Goal: Navigation & Orientation: Find specific page/section

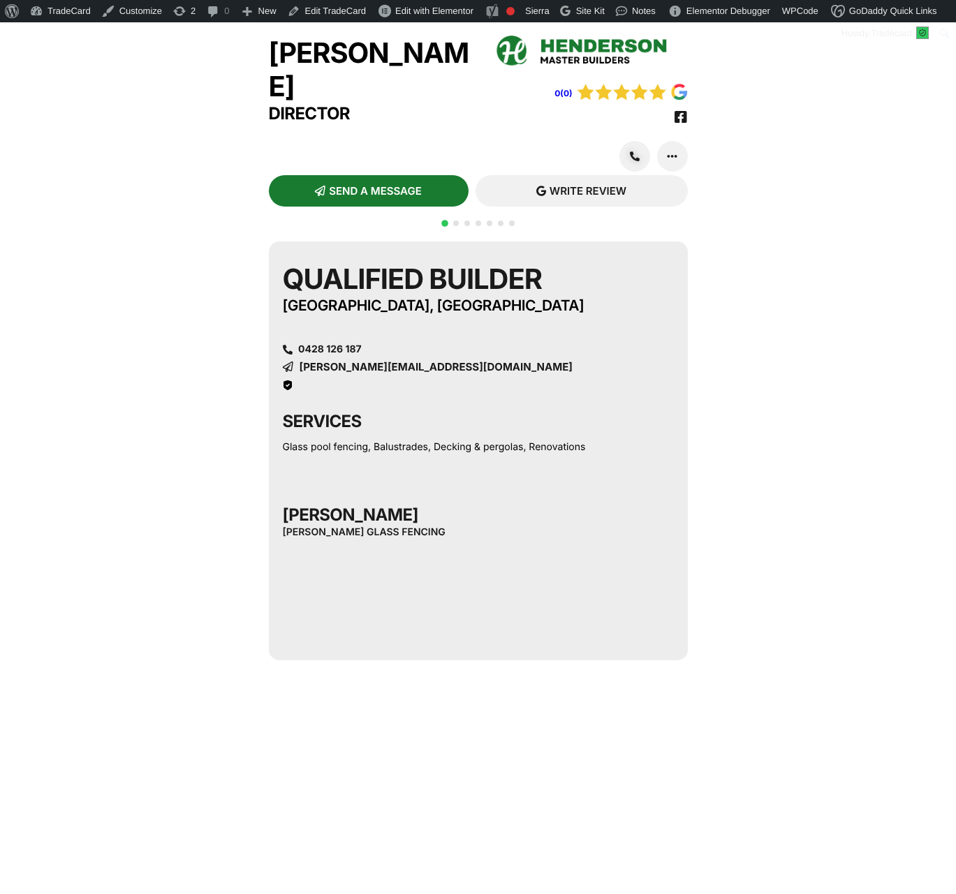
click at [604, 47] on img at bounding box center [589, 49] width 195 height 40
click at [371, 359] on div "Qualified Builder Melbourne, VIC 0428 126 187 keith_henderson@bigpond.com" at bounding box center [478, 326] width 391 height 128
click at [368, 369] on span "keith_henderson@bigpond.com" at bounding box center [436, 367] width 274 height 10
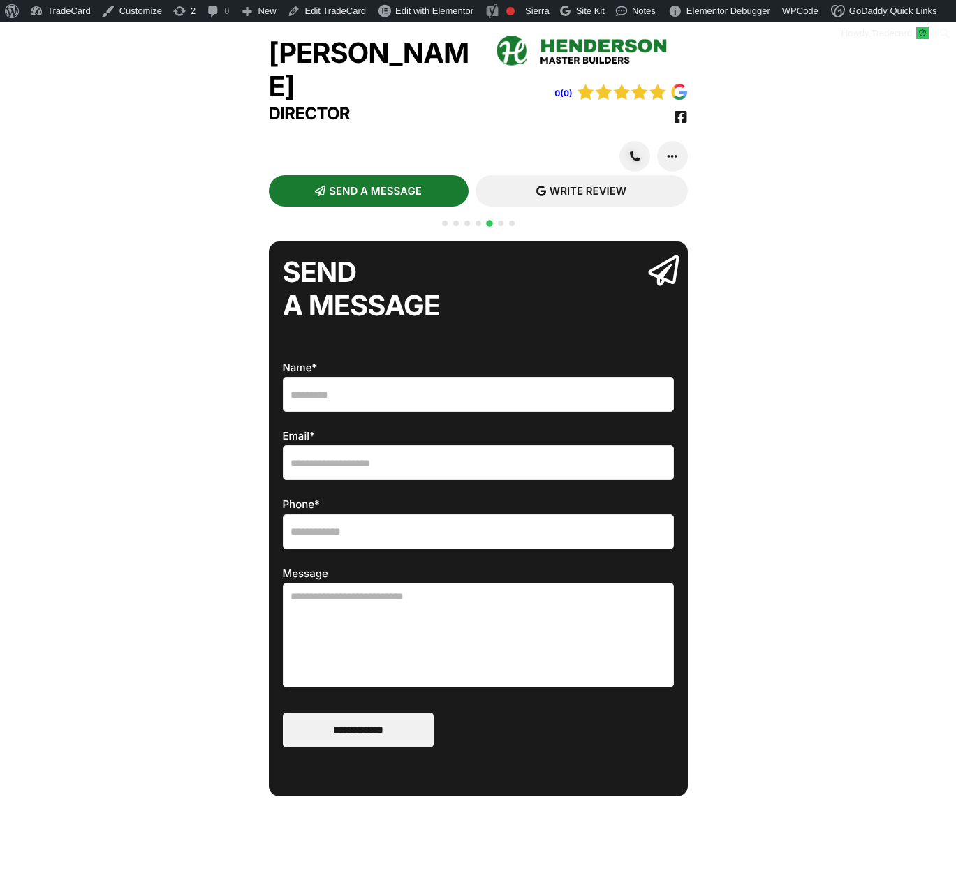
click at [879, 247] on div "QR CODE SCAN WITH YOUR PHONE tradecard.au/keith-henderson Qualified Builder Mel…" at bounding box center [478, 692] width 956 height 914
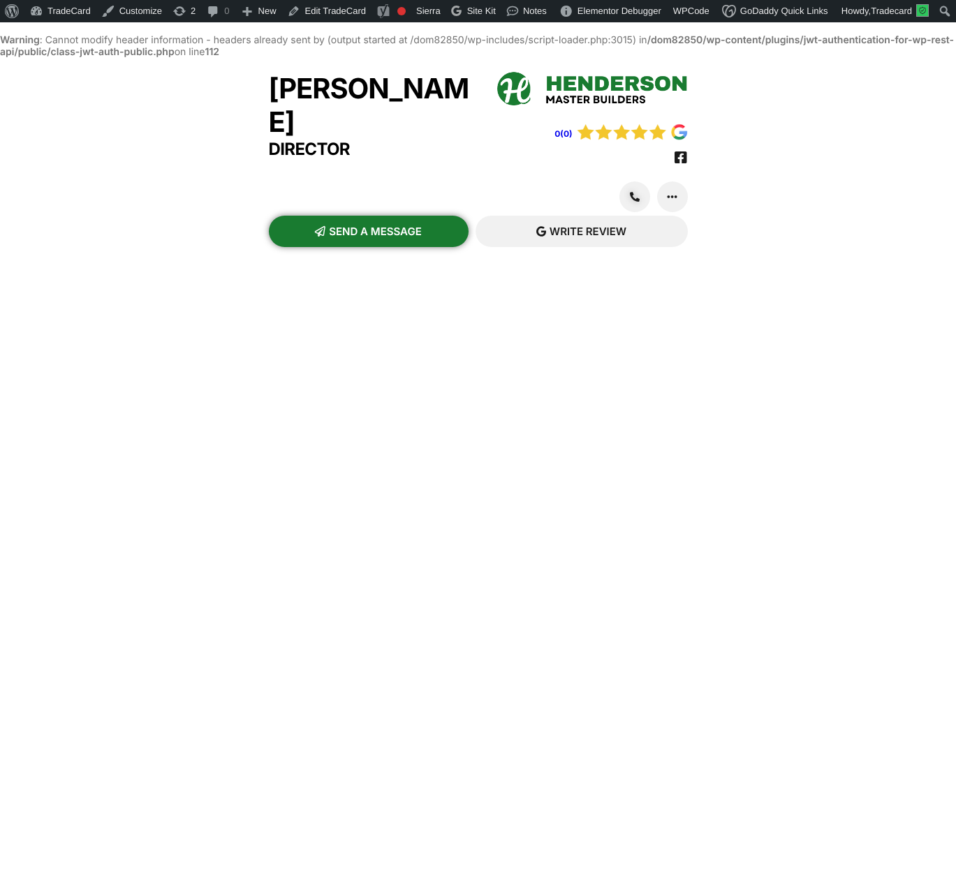
scroll to position [36, 0]
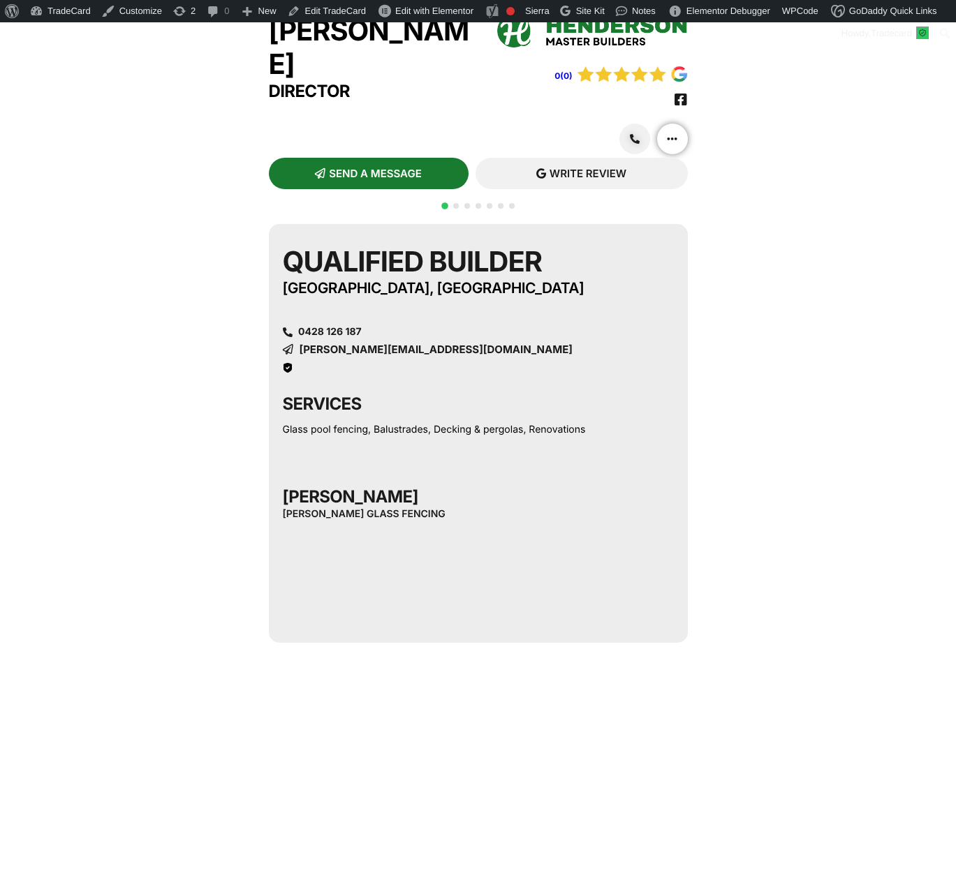
click at [683, 154] on link at bounding box center [672, 139] width 31 height 31
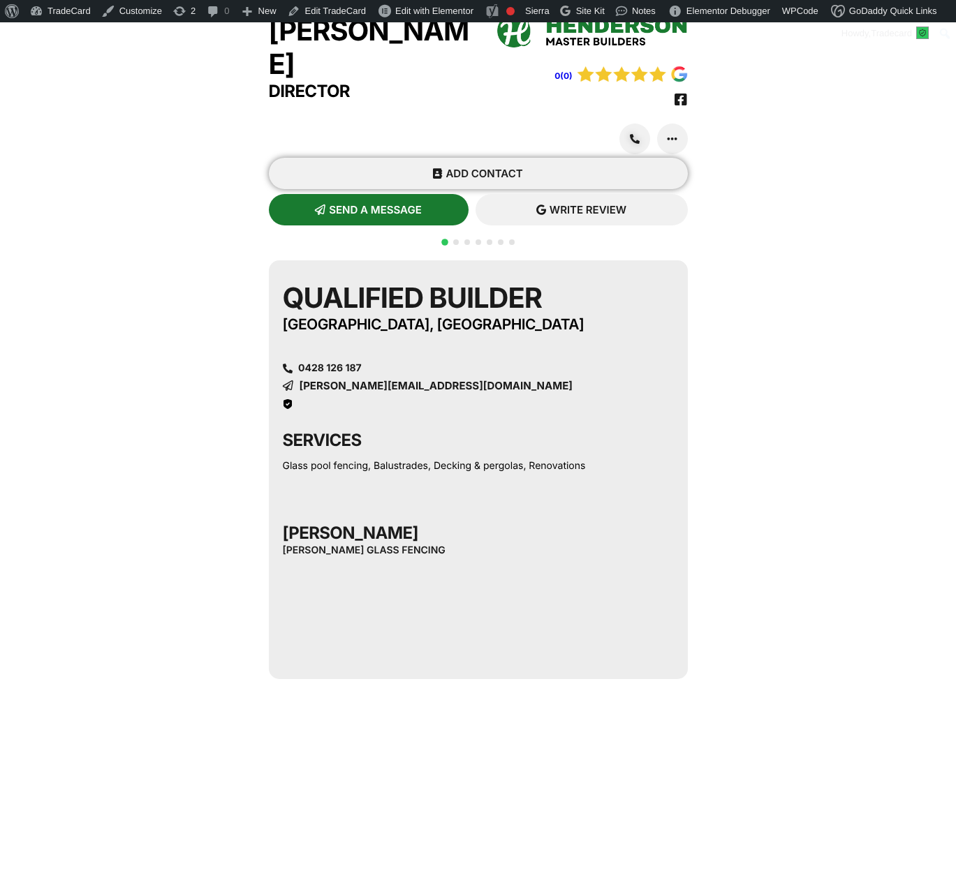
click at [476, 179] on span "ADD CONTACT" at bounding box center [483, 173] width 77 height 10
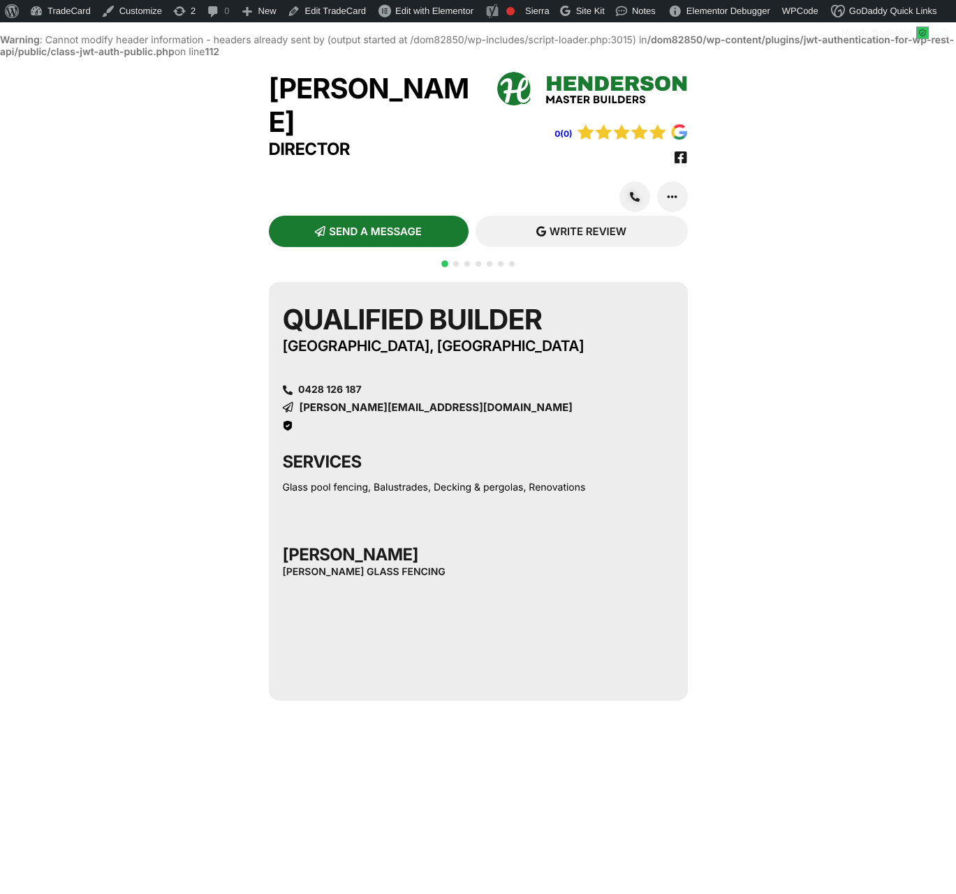
scroll to position [36, 0]
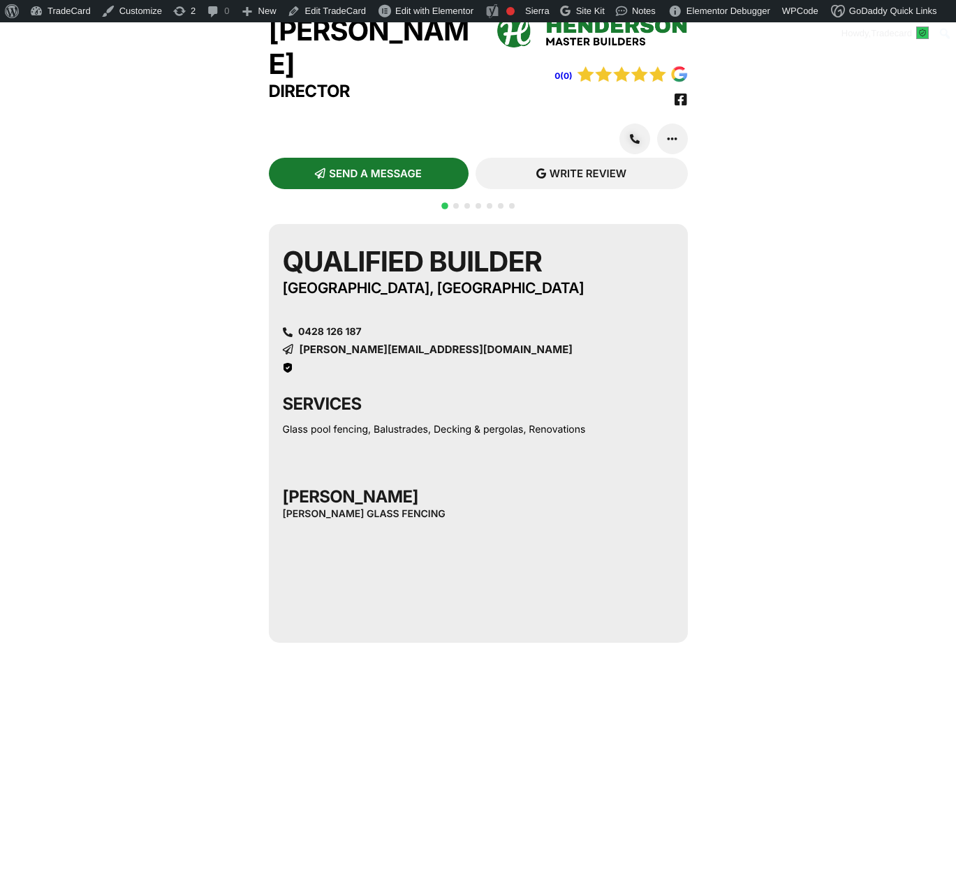
click at [807, 191] on div "Keith Henderson Director 0(0) SEND A MESSAGE ADD CONTACT" at bounding box center [478, 577] width 956 height 1155
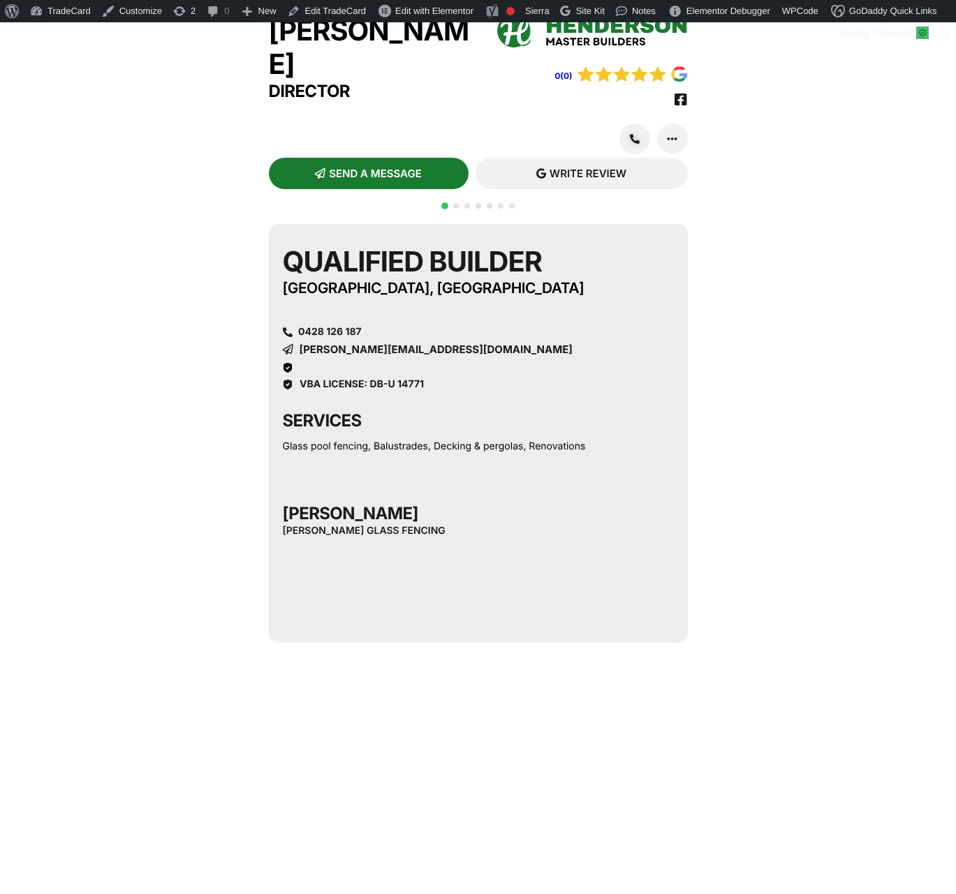
click at [483, 355] on span "[PERSON_NAME][EMAIL_ADDRESS][DOMAIN_NAME]" at bounding box center [436, 349] width 274 height 10
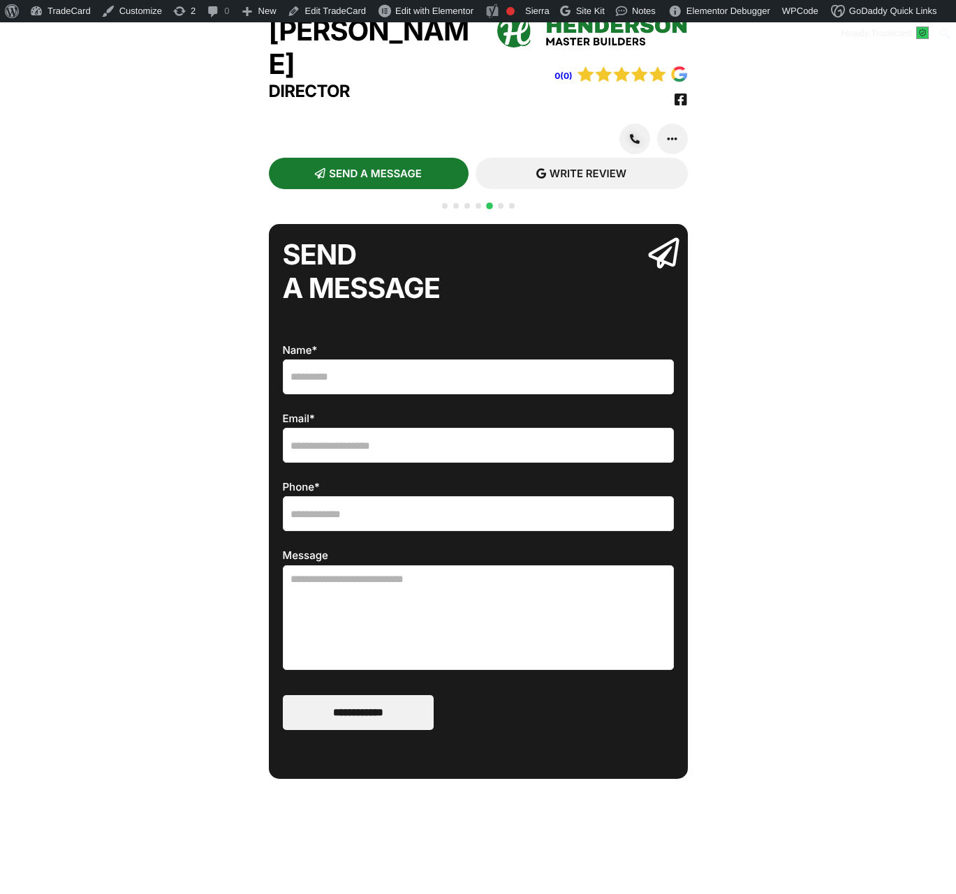
click at [445, 209] on span "Go to slide 1" at bounding box center [445, 206] width 6 height 6
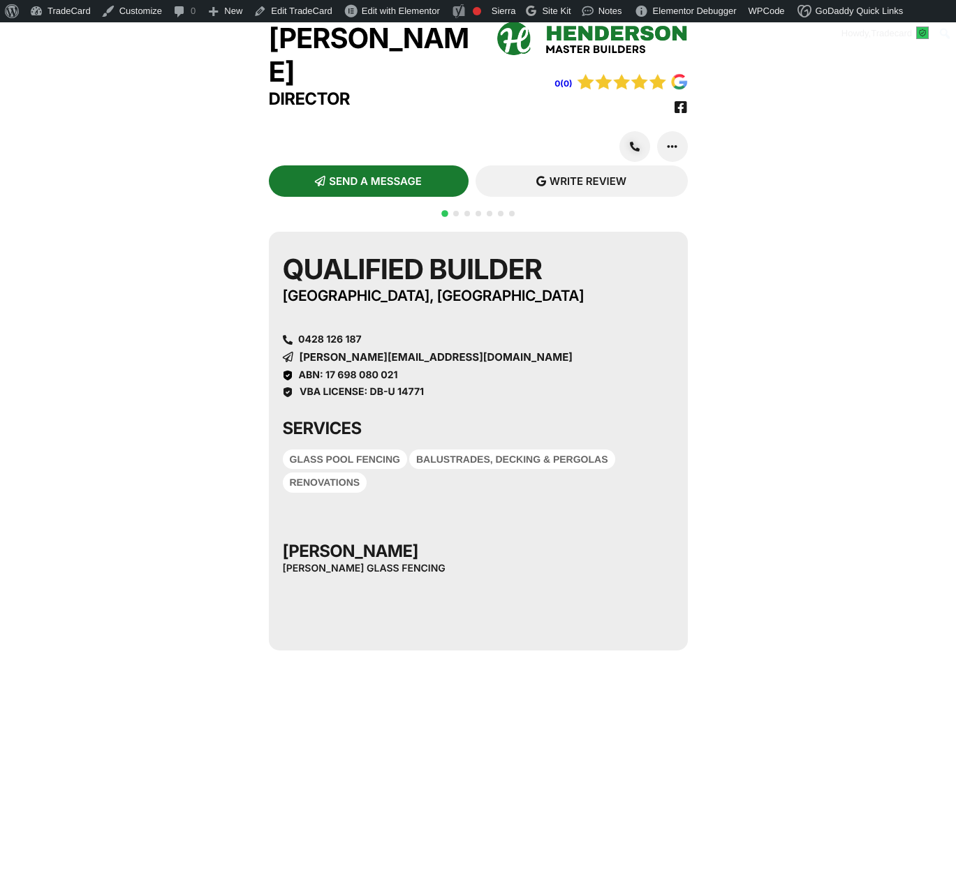
scroll to position [36, 0]
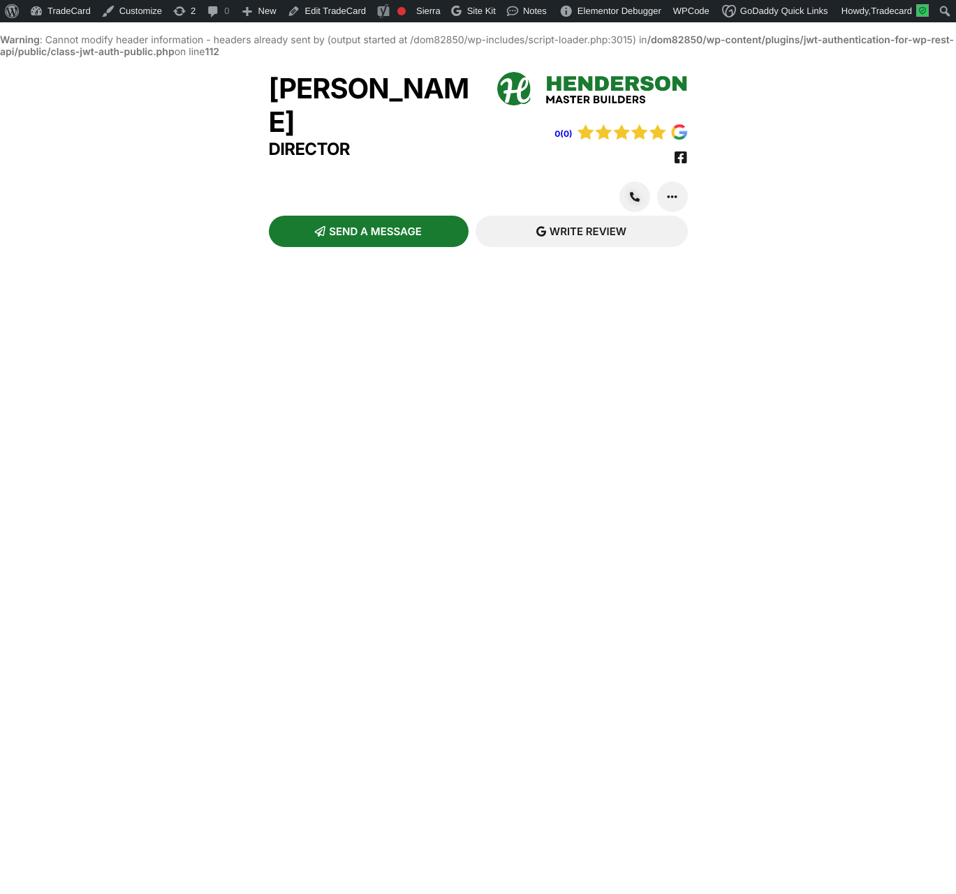
scroll to position [36, 0]
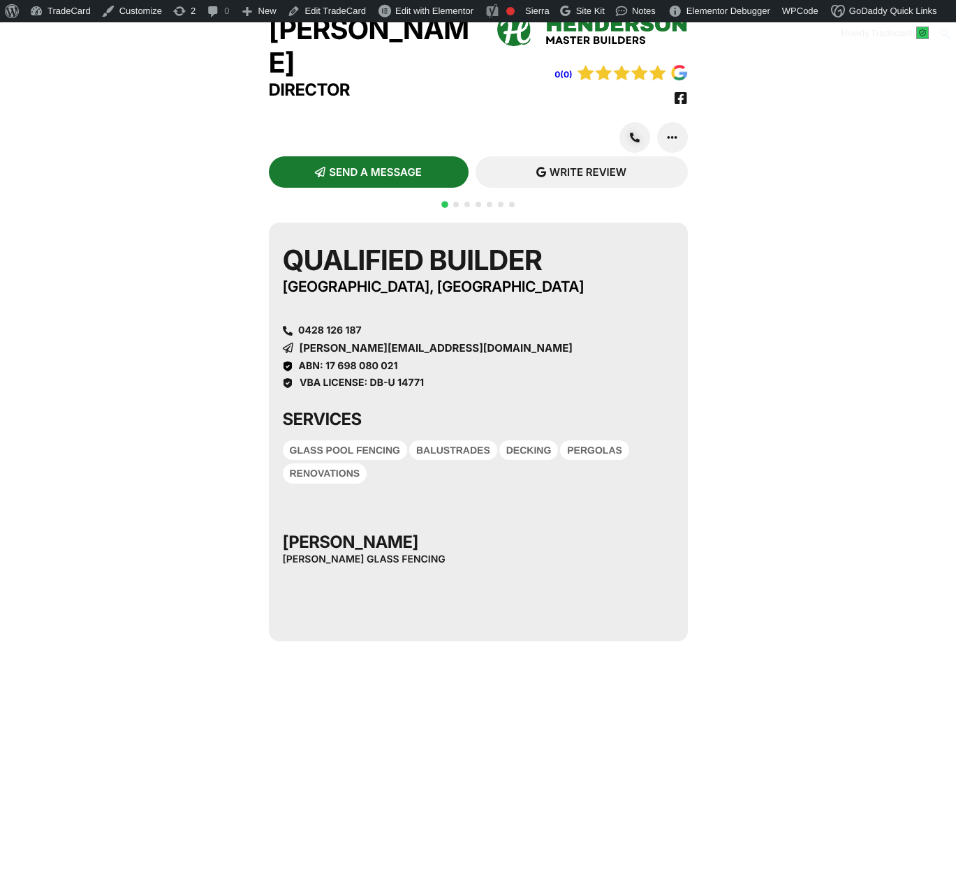
click at [452, 226] on div at bounding box center [478, 212] width 78 height 27
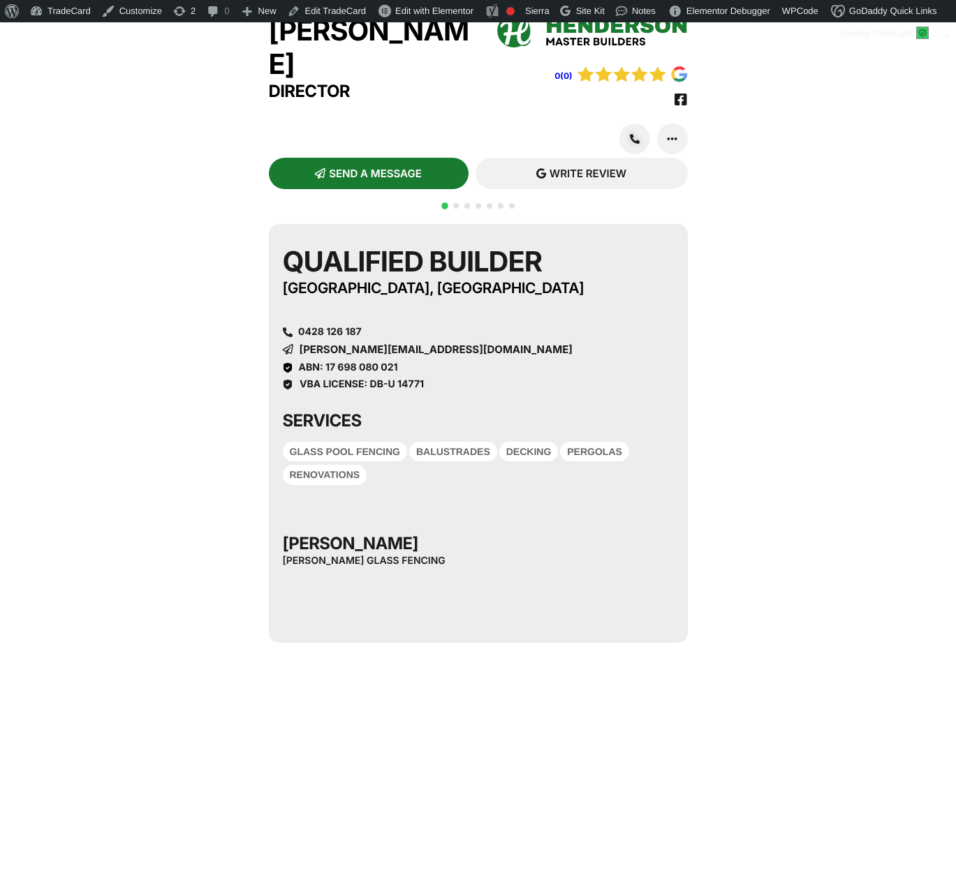
click at [459, 225] on div at bounding box center [478, 213] width 78 height 27
click at [457, 209] on span "Go to slide 2" at bounding box center [456, 206] width 6 height 6
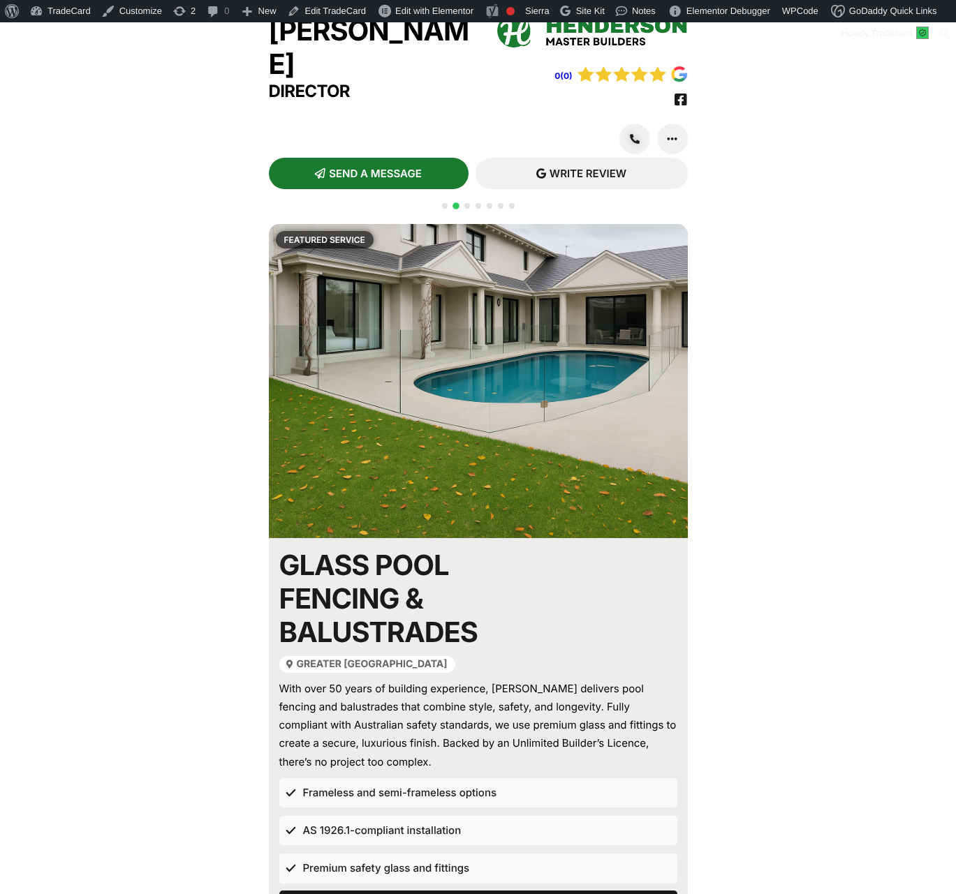
click at [468, 209] on span "Go to slide 3" at bounding box center [467, 206] width 6 height 6
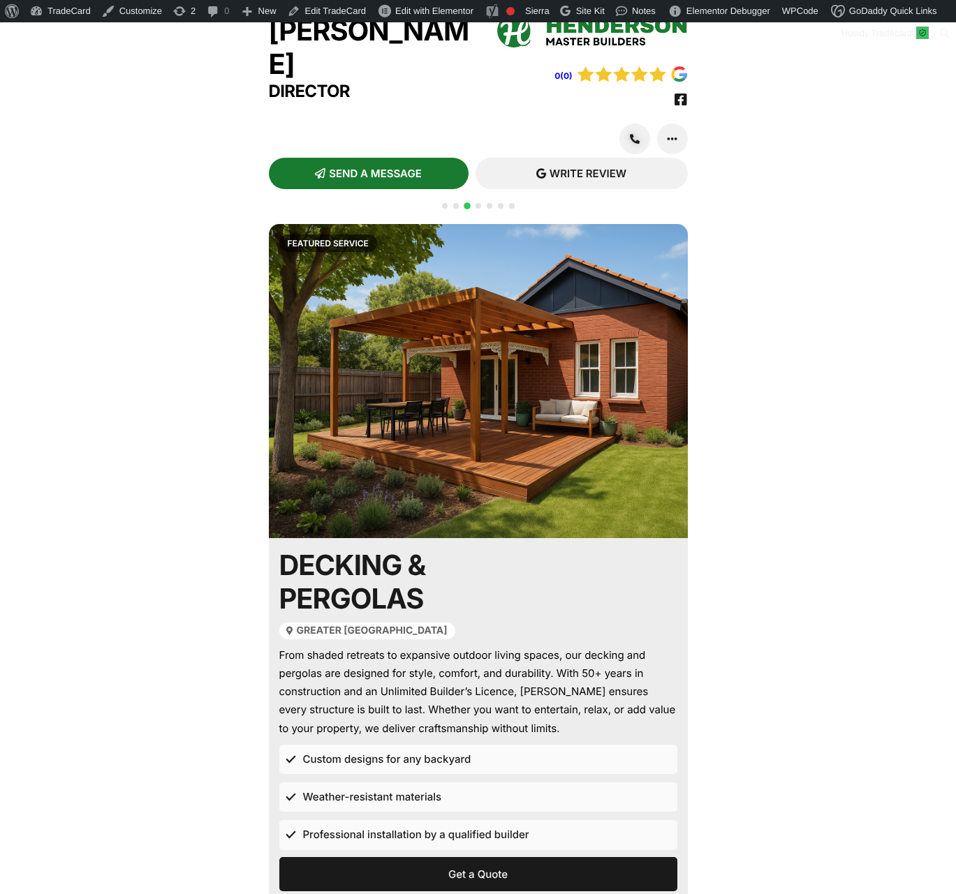
click at [480, 209] on span "Go to slide 4" at bounding box center [478, 206] width 6 height 6
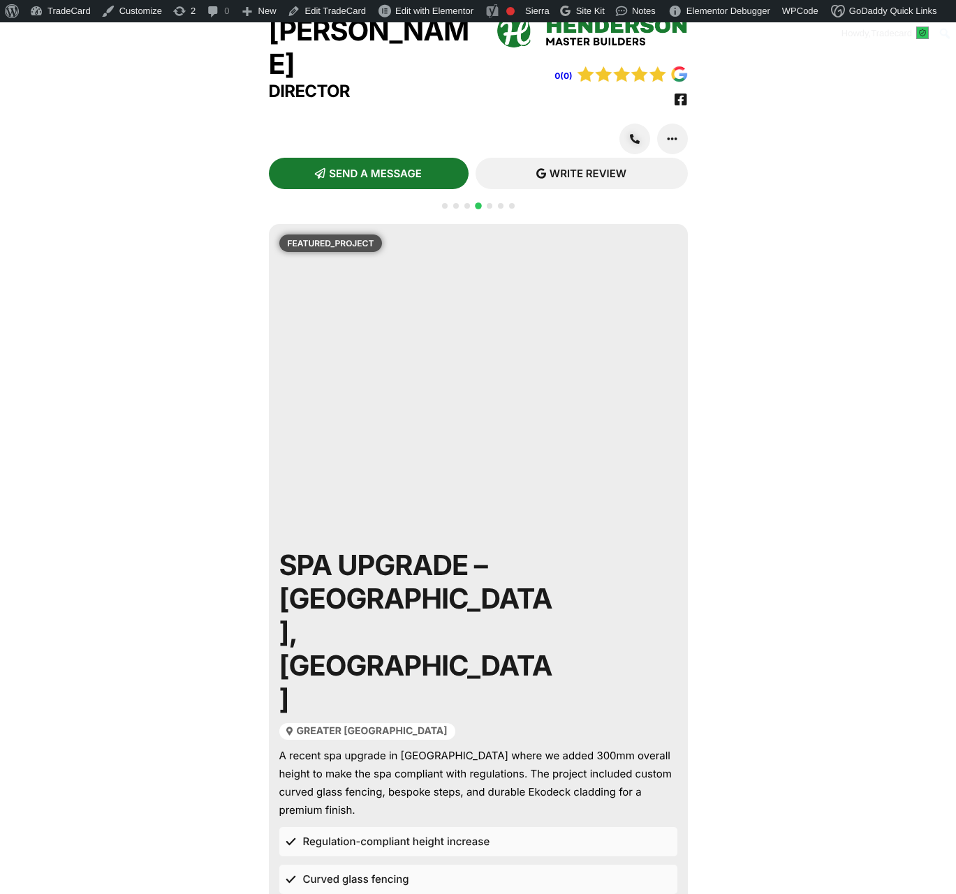
click at [491, 209] on span "Go to slide 5" at bounding box center [489, 206] width 6 height 6
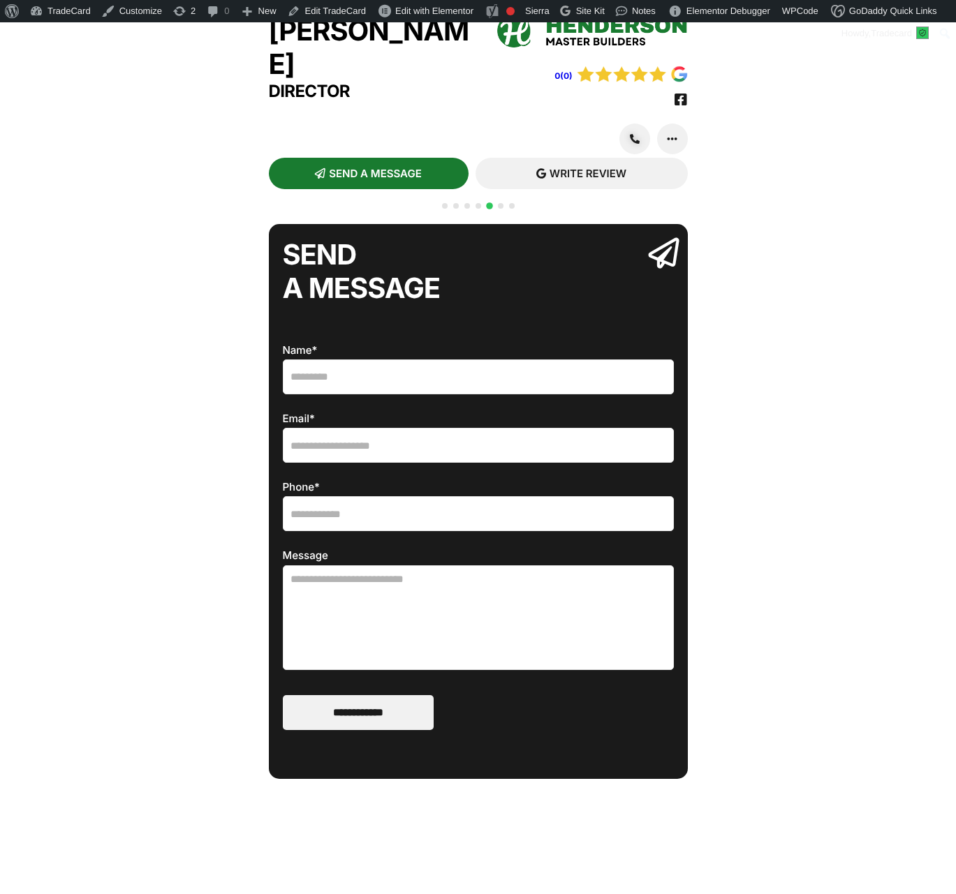
click at [503, 228] on div at bounding box center [478, 213] width 78 height 27
click at [500, 209] on span "Go to slide 6" at bounding box center [501, 206] width 6 height 6
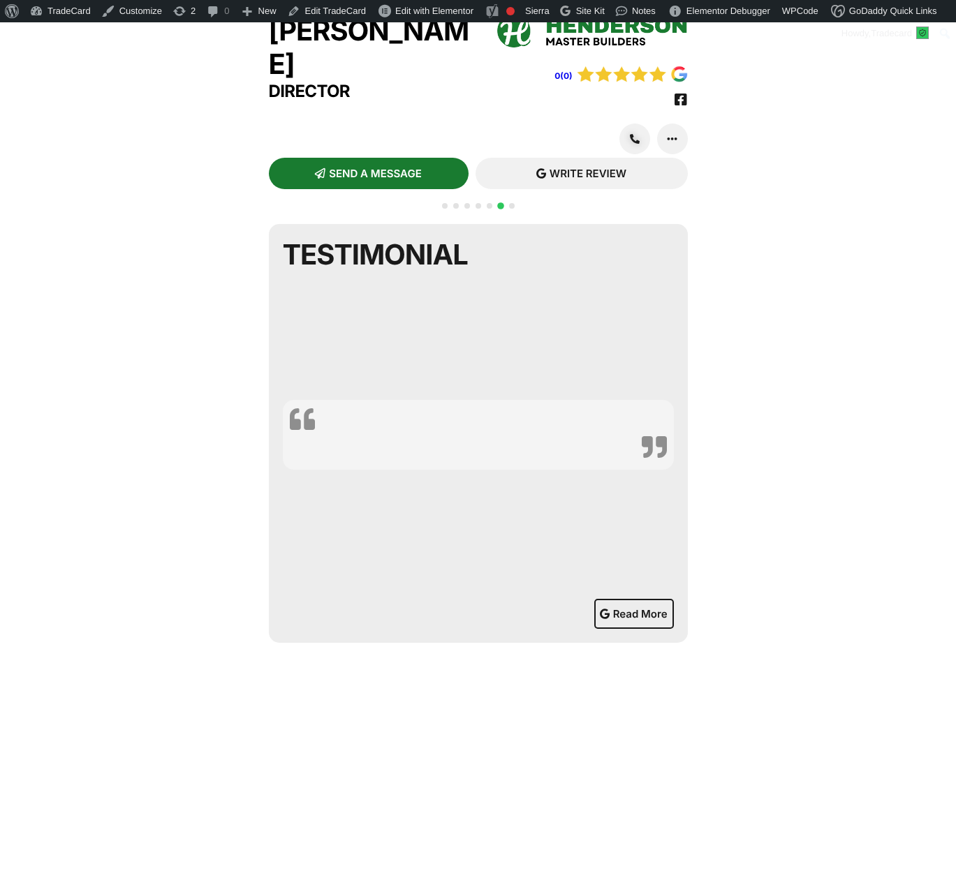
click at [511, 209] on span "Go to slide 7" at bounding box center [512, 206] width 6 height 6
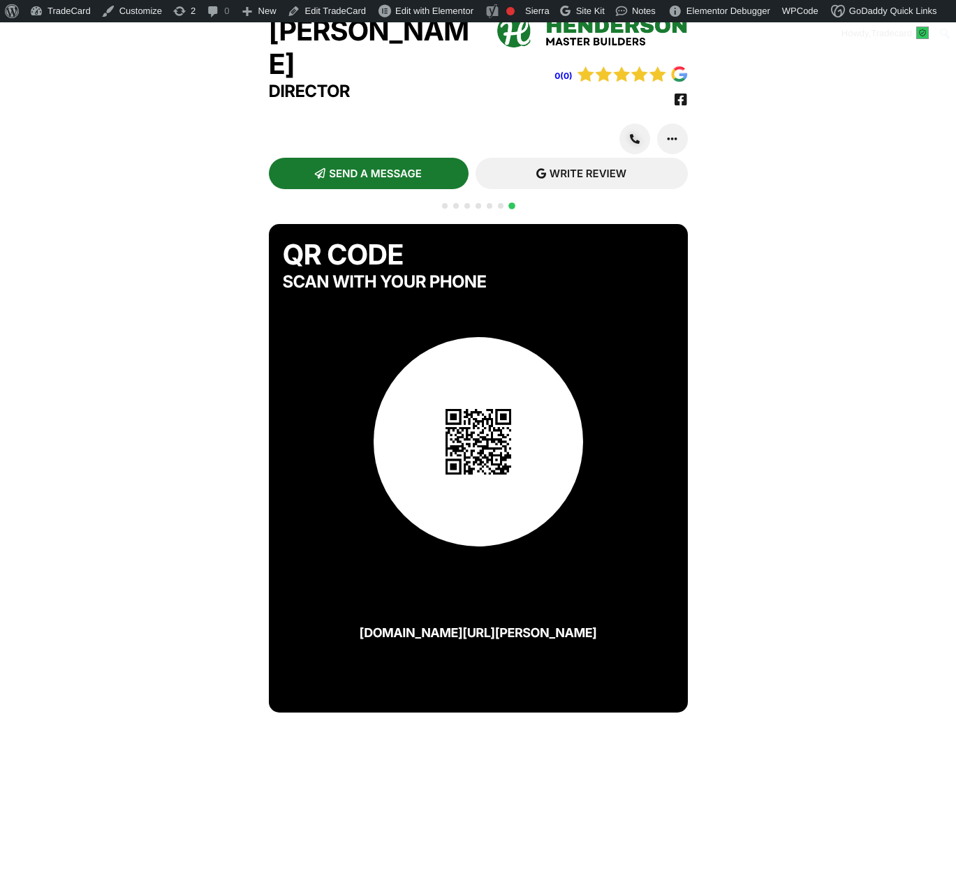
click at [500, 209] on span "Go to slide 6" at bounding box center [501, 206] width 6 height 6
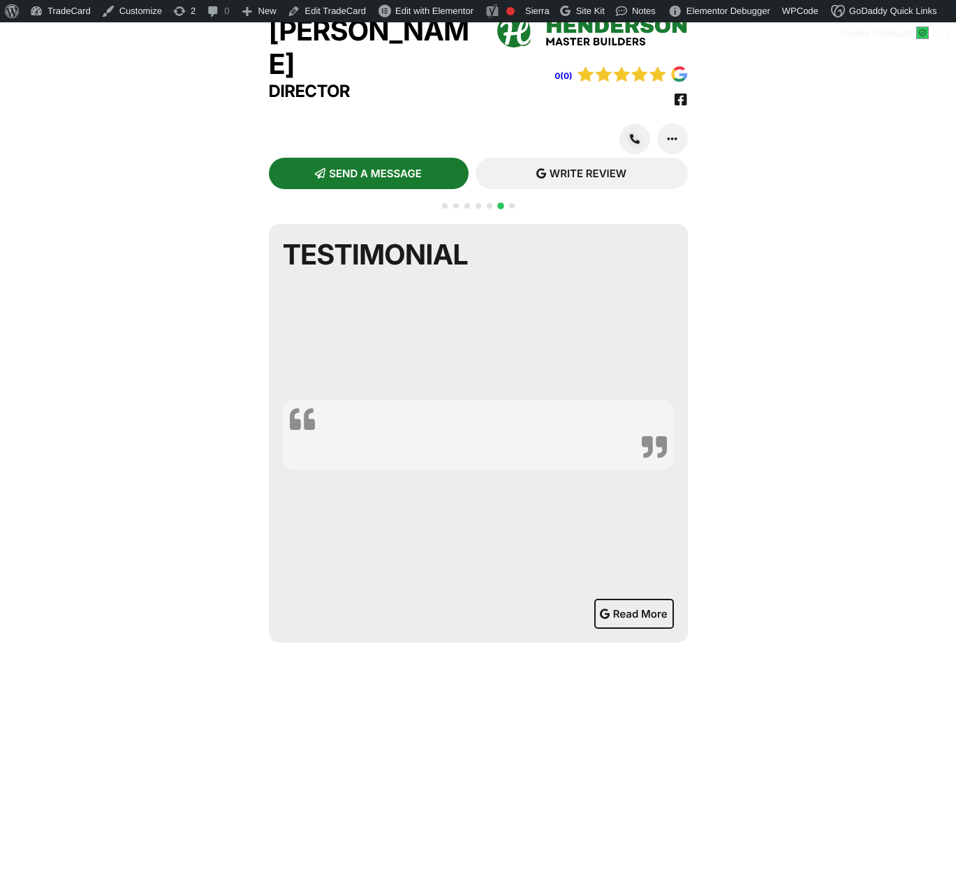
click at [799, 258] on div "QR CODE SCAN WITH YOUR PHONE tradecard.au/keith-henderson Qualified Builder Mel…" at bounding box center [478, 710] width 956 height 987
click at [577, 179] on span "WRITE REVIEW" at bounding box center [587, 173] width 77 height 10
drag, startPoint x: 870, startPoint y: 123, endPoint x: 793, endPoint y: 6, distance: 140.0
click at [868, 119] on div "Keith Henderson Director 0(0) SEND A MESSAGE ADD CONTACT" at bounding box center [478, 601] width 956 height 1203
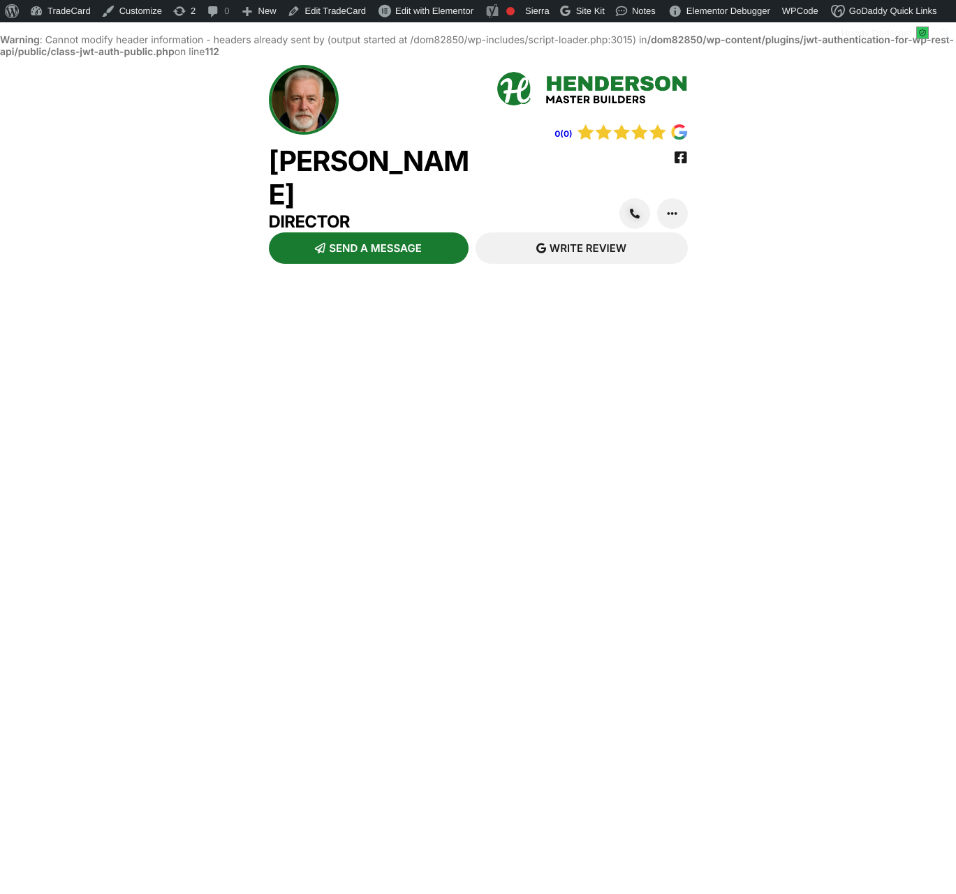
scroll to position [36, 0]
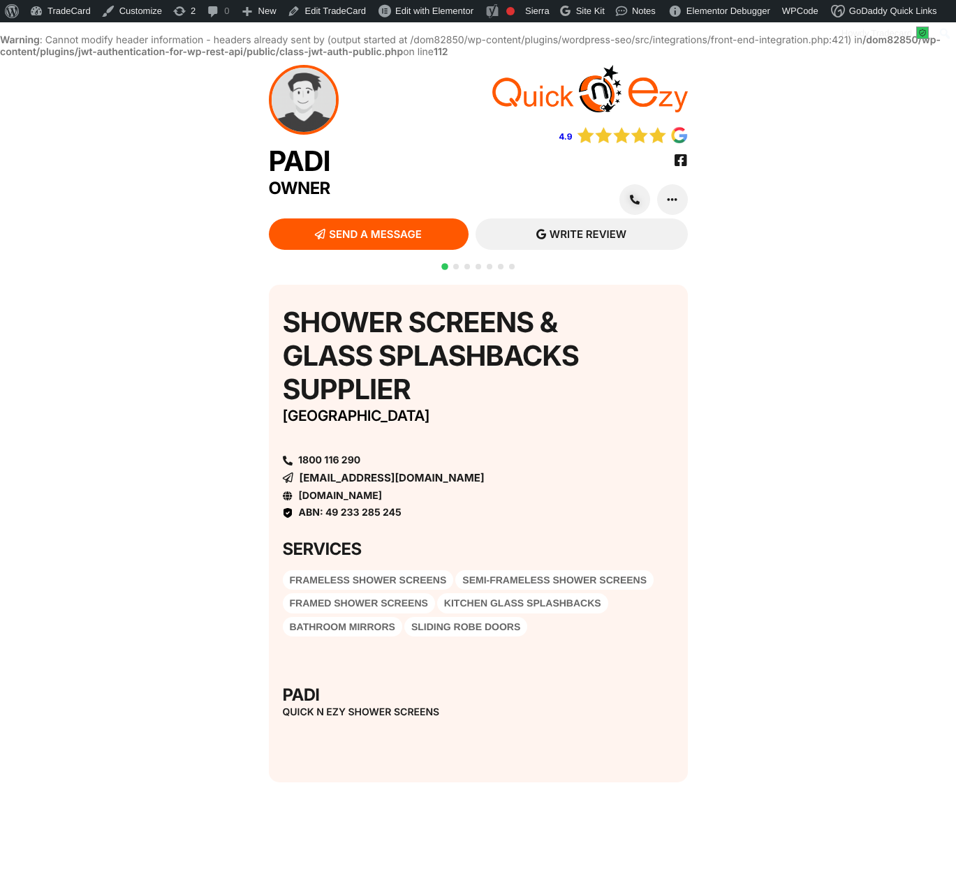
scroll to position [36, 0]
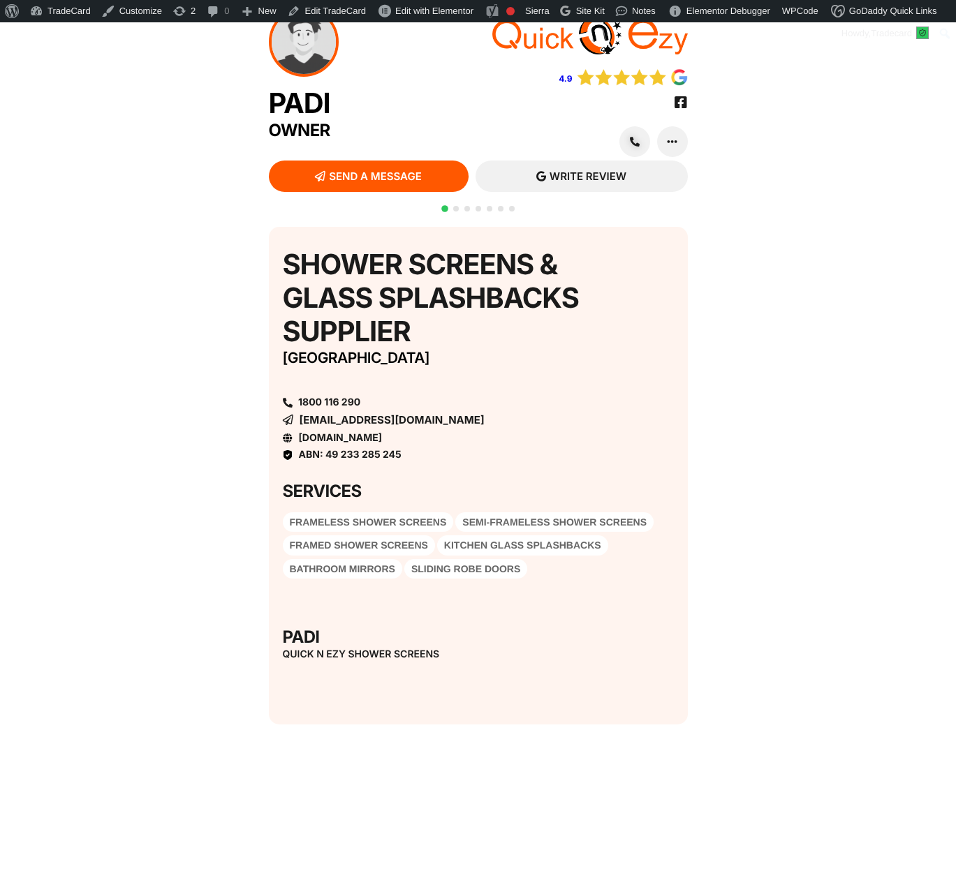
drag, startPoint x: 870, startPoint y: 376, endPoint x: 787, endPoint y: 156, distance: 235.3
click at [870, 377] on div "QR CODE SCAN WITH YOUR PHONE tradecard.au/quicknezy Shower Screens & Glass Spla…" at bounding box center [478, 663] width 956 height 886
drag, startPoint x: 824, startPoint y: 294, endPoint x: 770, endPoint y: 217, distance: 94.1
click at [824, 294] on div "QR CODE SCAN WITH YOUR PHONE tradecard.au/quicknezy Shower Screens & Glass Spla…" at bounding box center [478, 663] width 956 height 886
click at [455, 211] on span "Go to slide 2" at bounding box center [456, 209] width 6 height 6
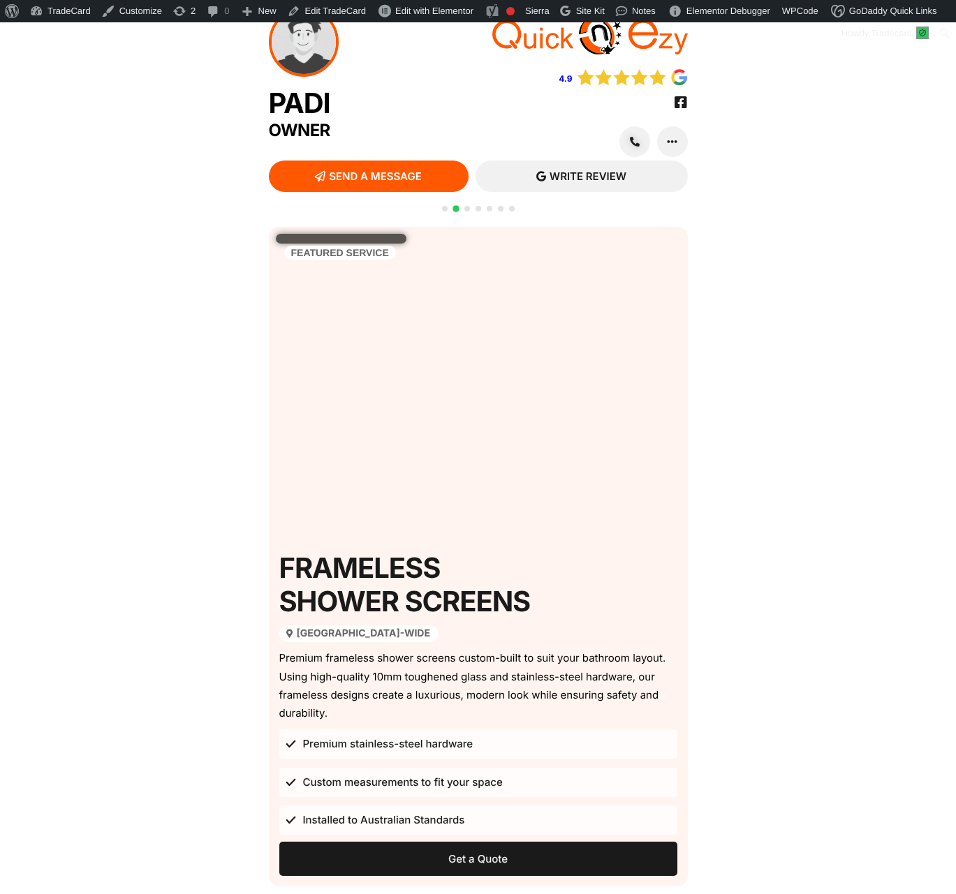
click at [464, 211] on span "Go to slide 3" at bounding box center [467, 209] width 6 height 6
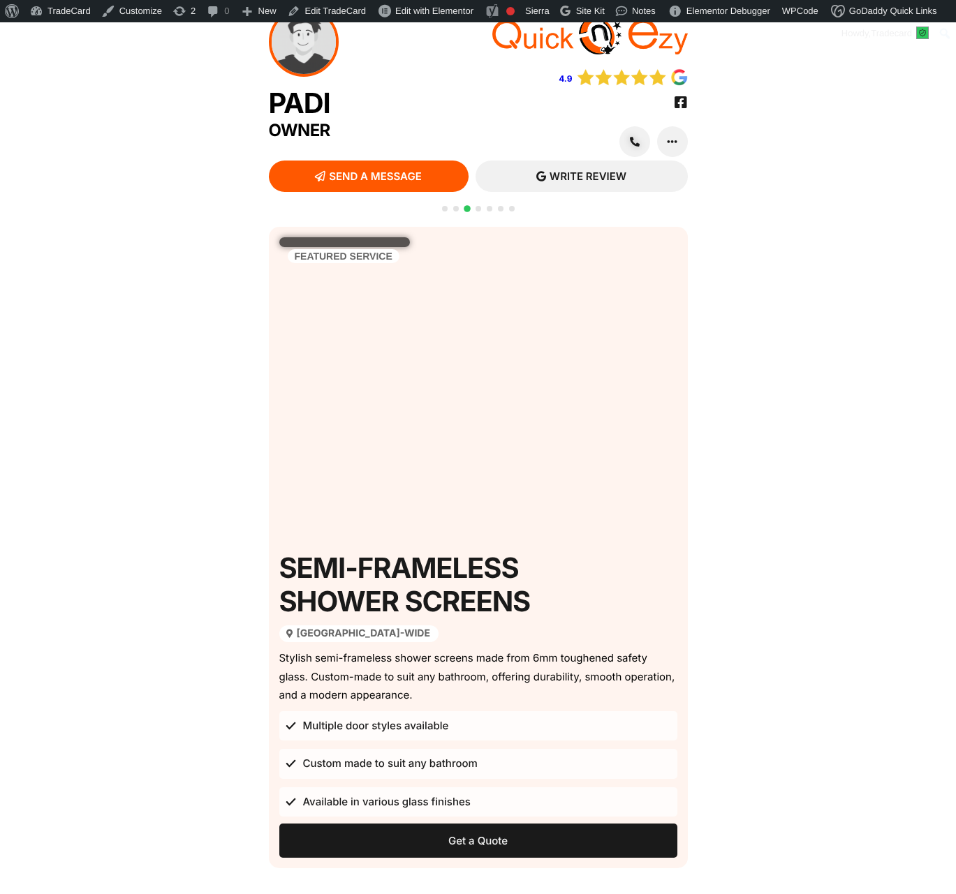
click at [454, 211] on span "Go to slide 2" at bounding box center [456, 209] width 6 height 6
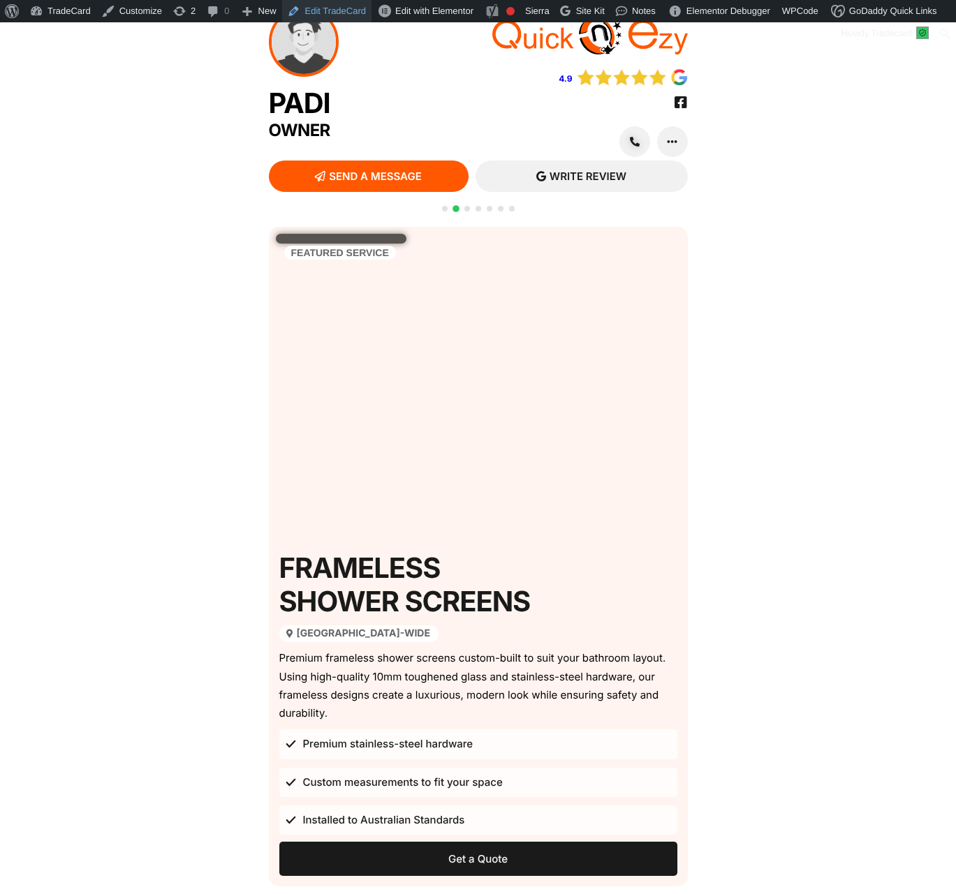
click at [336, 6] on link "Edit TradeCard" at bounding box center [326, 11] width 89 height 22
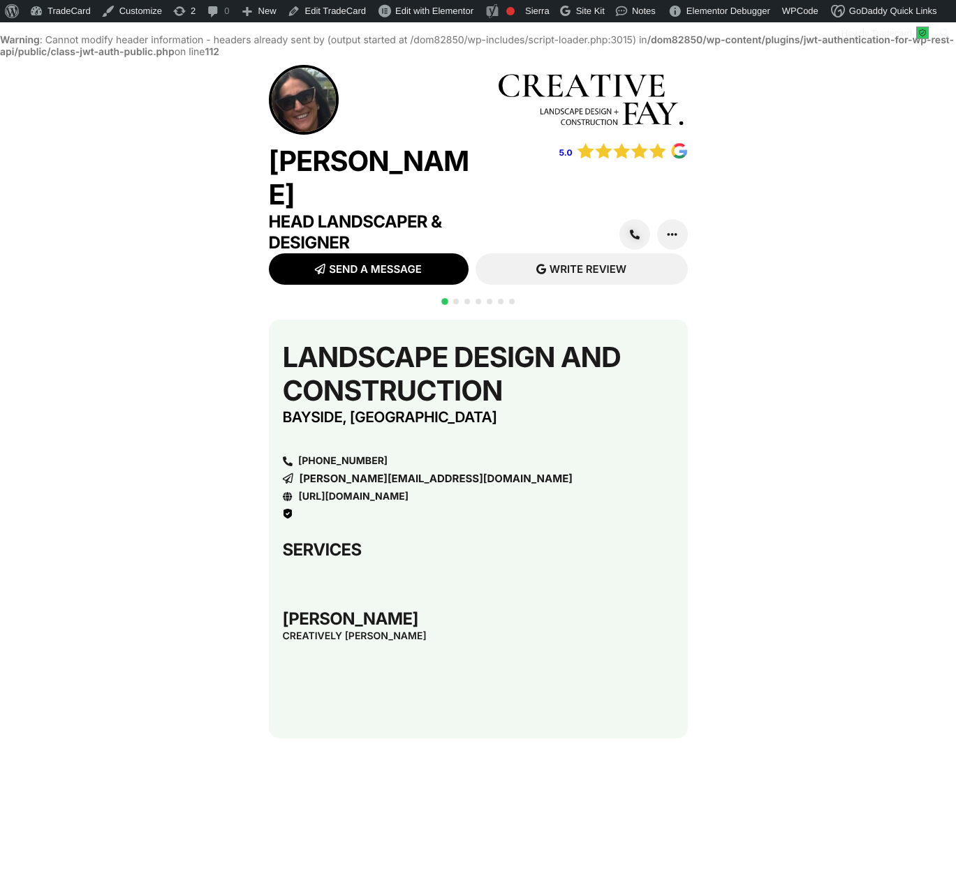
scroll to position [36, 0]
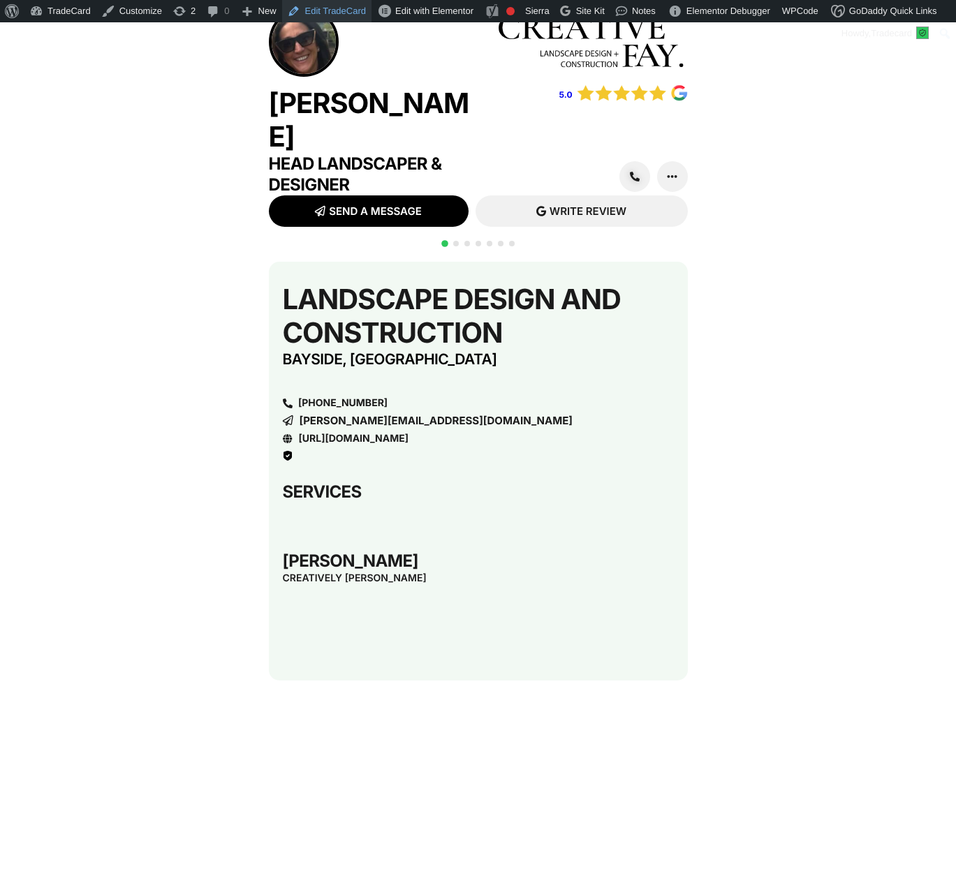
click at [345, 8] on link "Edit TradeCard" at bounding box center [326, 11] width 89 height 22
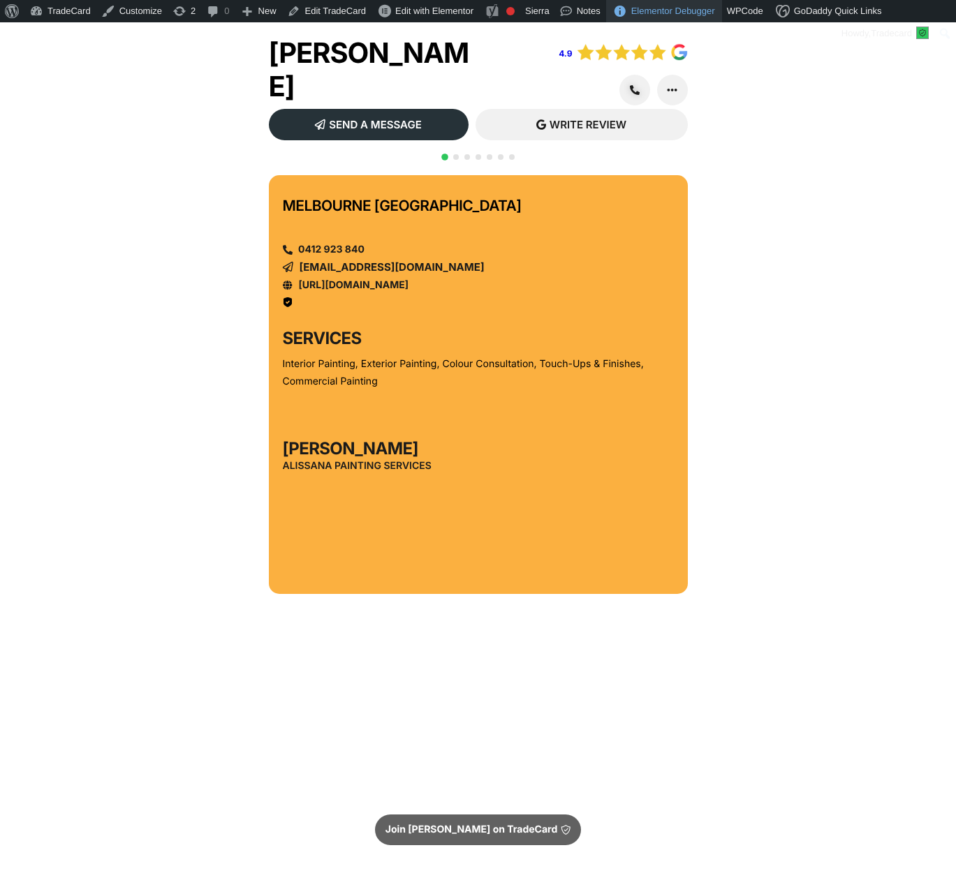
drag, startPoint x: 767, startPoint y: 206, endPoint x: 667, endPoint y: 2, distance: 226.9
click at [766, 205] on div "QR CODE SCAN WITH YOUR PHONE [GEOGRAPHIC_DATA] [GEOGRAPHIC_DATA] 0412 923 840 […" at bounding box center [478, 559] width 956 height 782
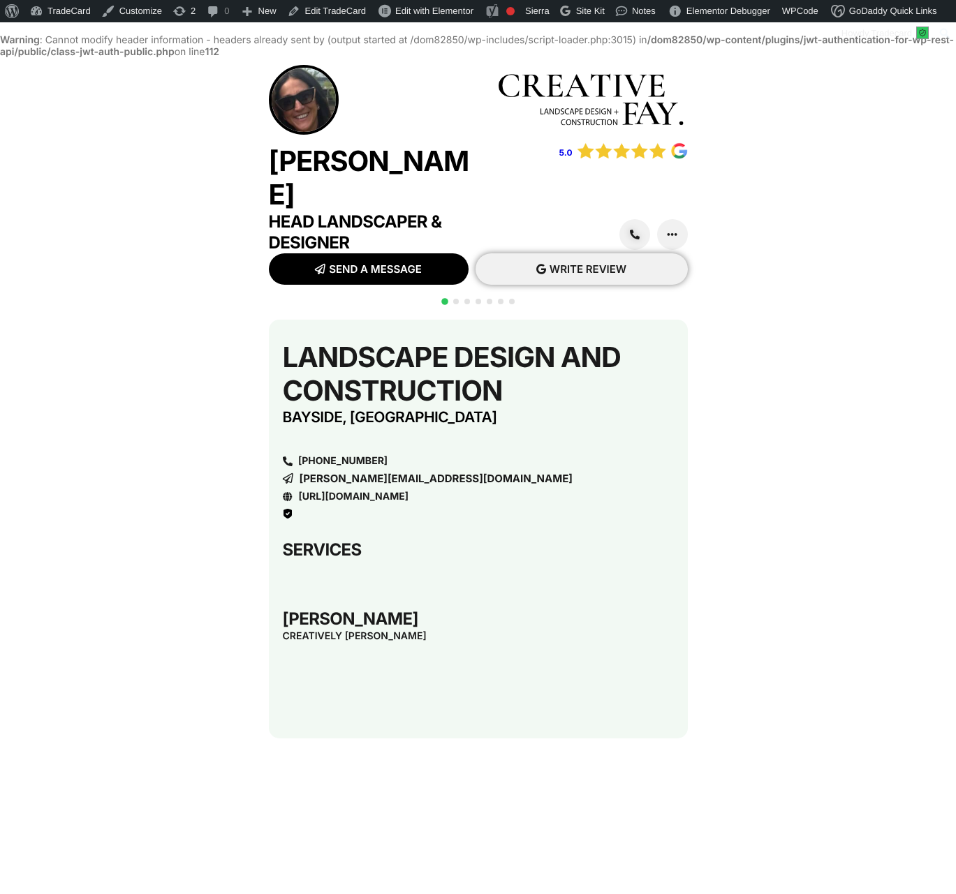
scroll to position [36, 0]
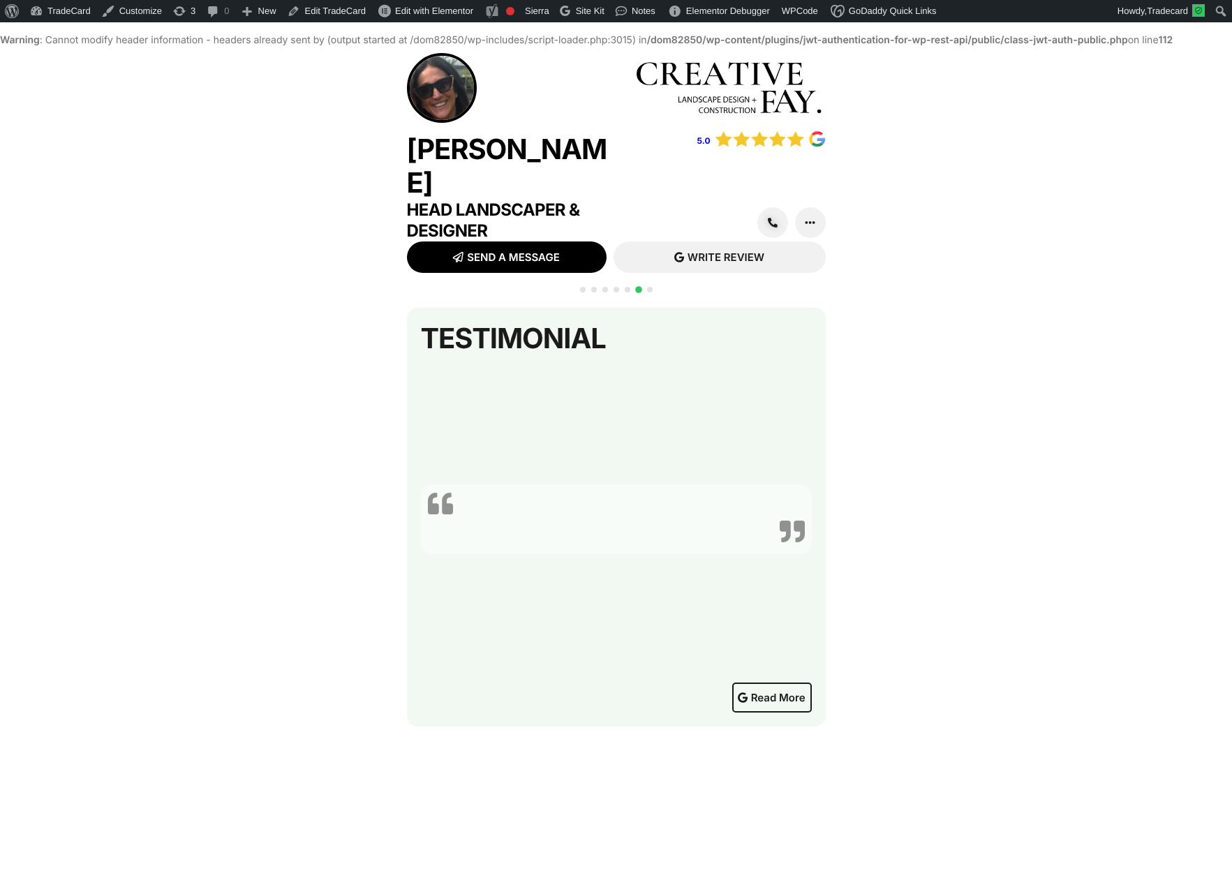
scroll to position [24, 0]
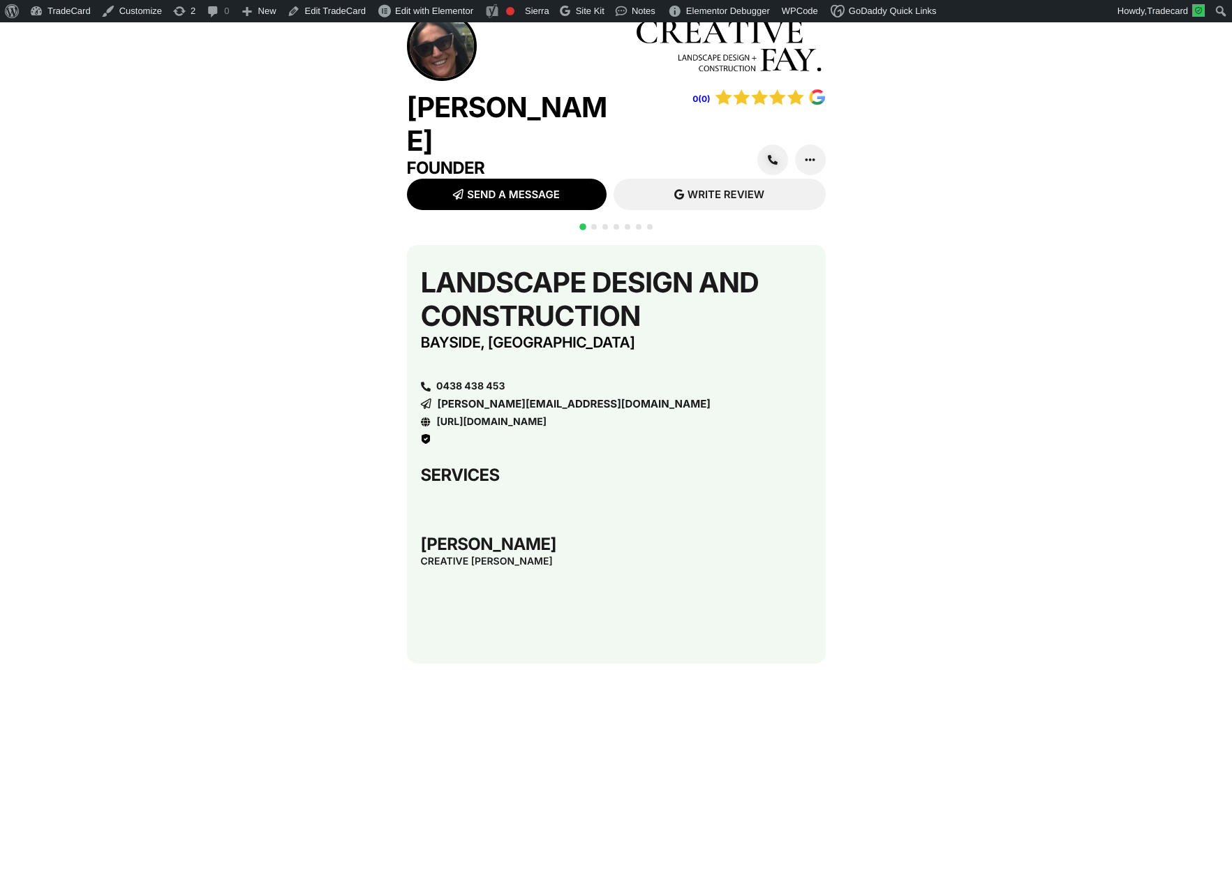
scroll to position [24, 0]
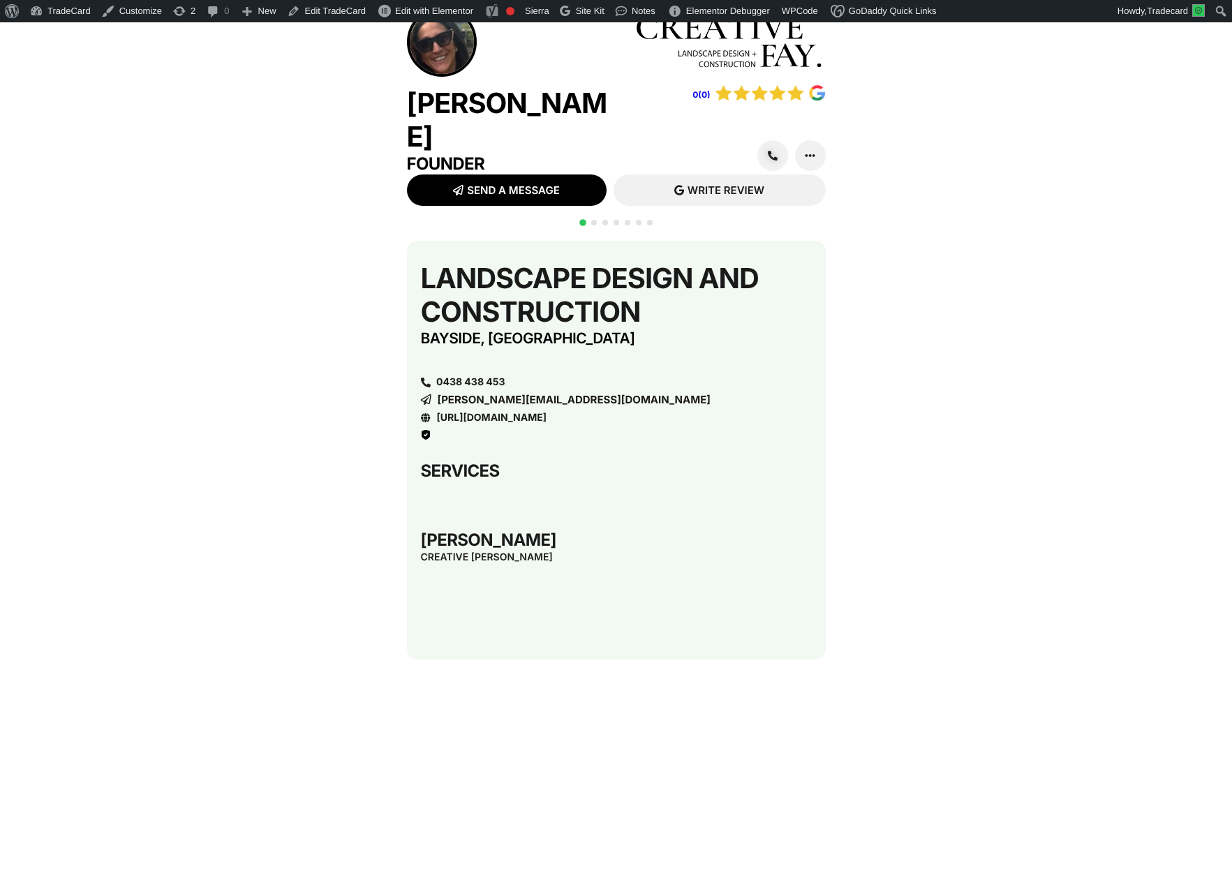
click at [1107, 328] on div "QR CODE SCAN WITH YOUR PHONE [DOMAIN_NAME][URL] Landscape Design and Constructi…" at bounding box center [616, 733] width 1232 height 999
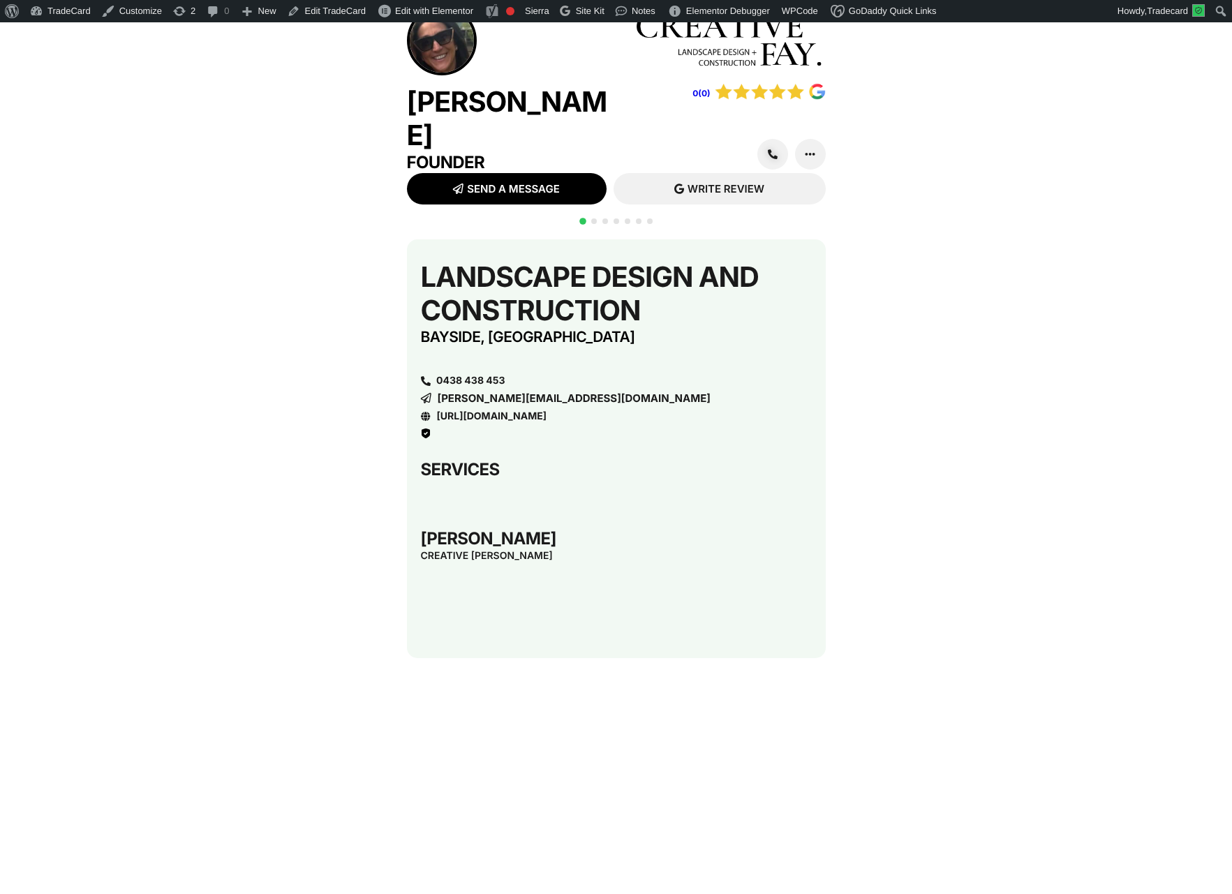
scroll to position [24, 0]
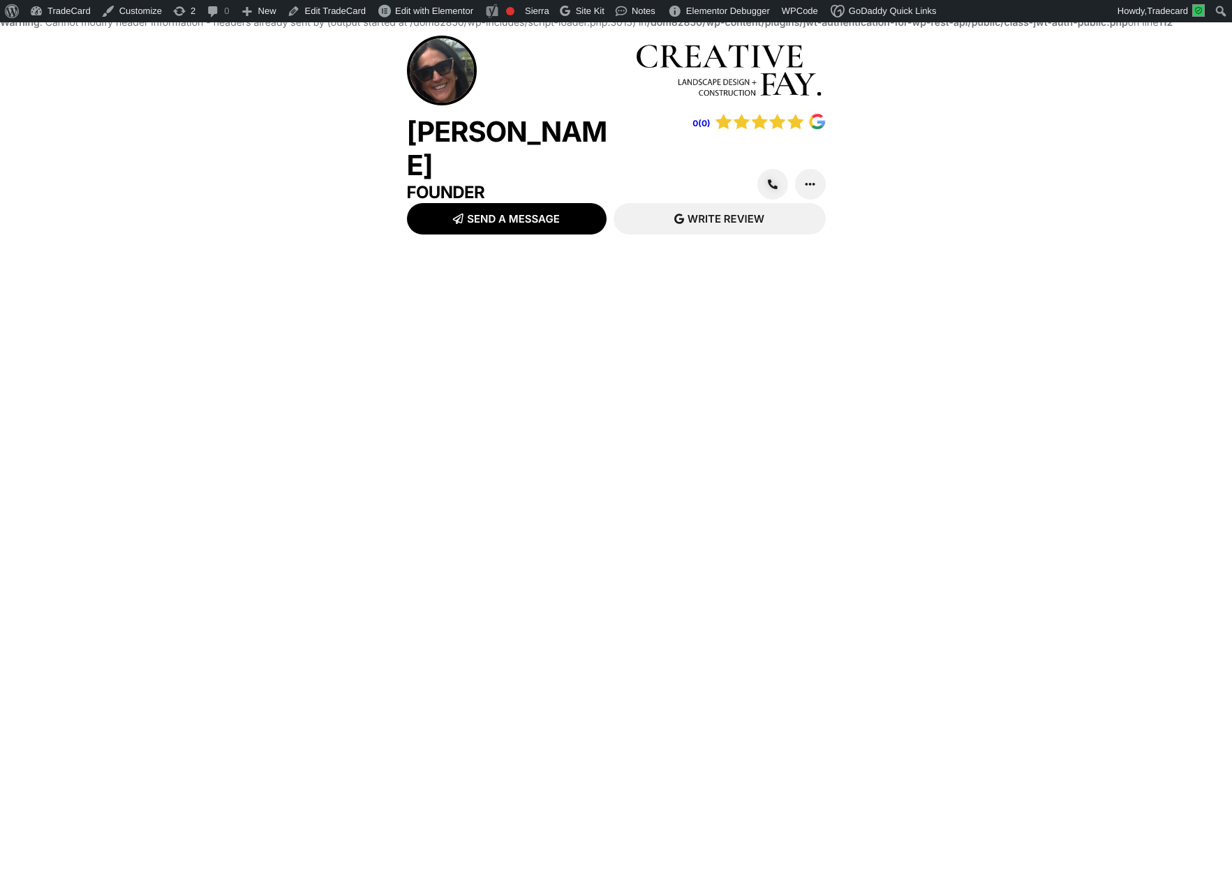
scroll to position [24, 0]
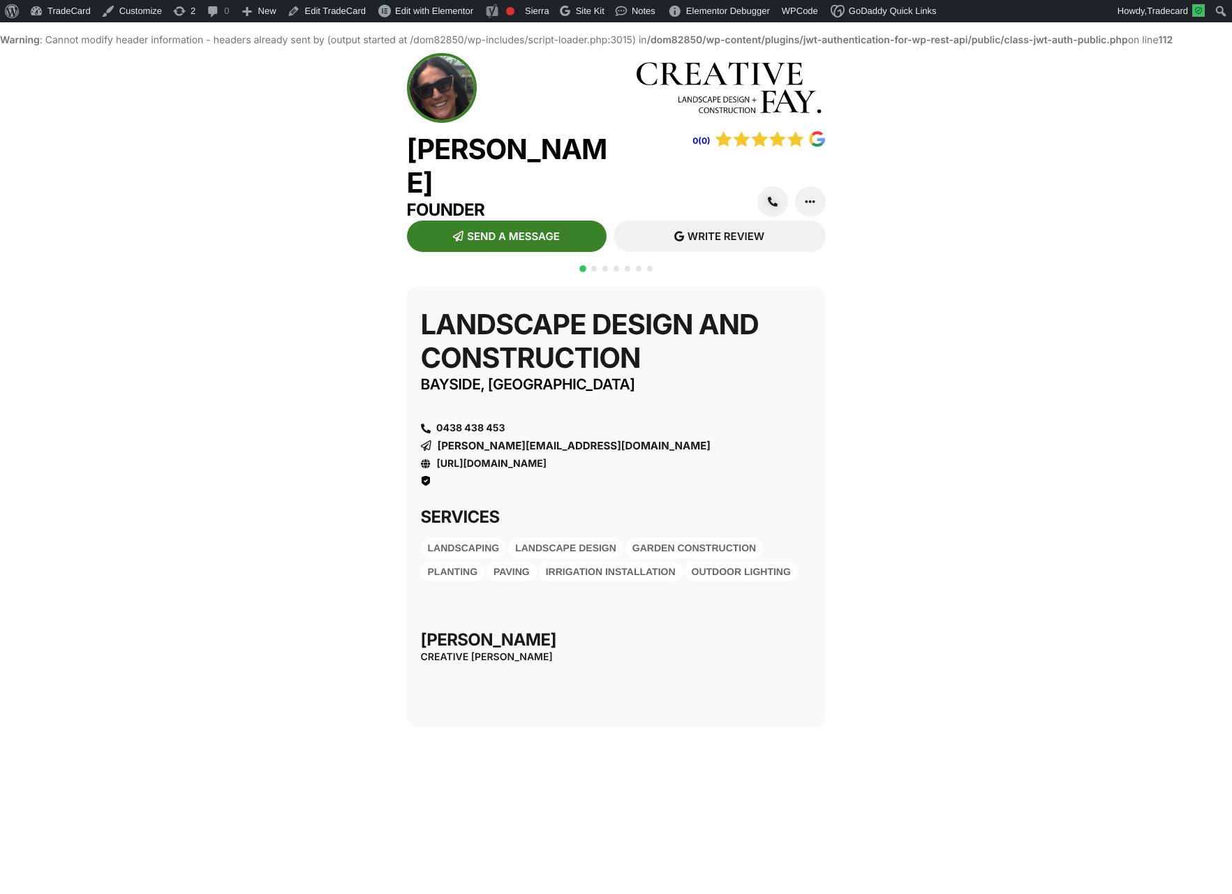
scroll to position [24, 0]
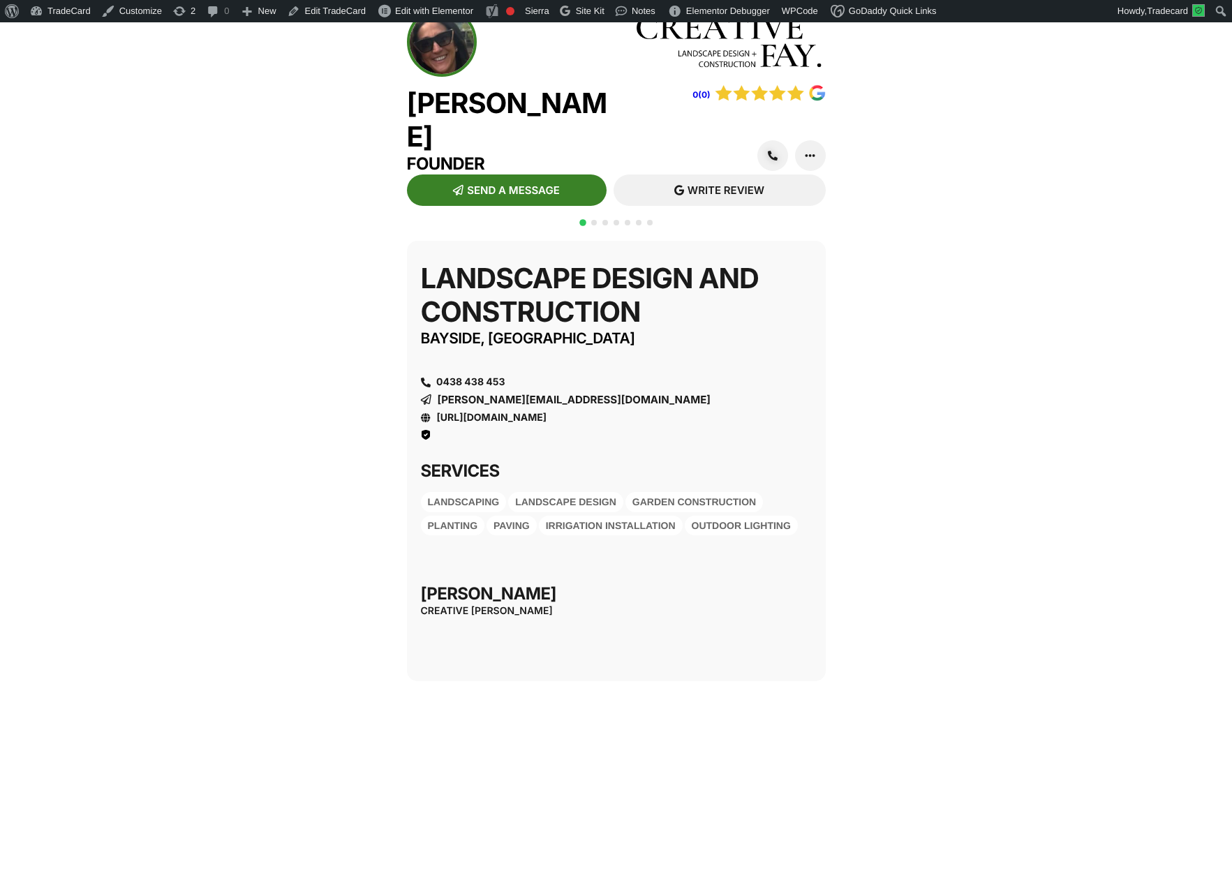
drag, startPoint x: 1016, startPoint y: 611, endPoint x: 907, endPoint y: 567, distance: 117.4
click at [1016, 611] on div "QR CODE SCAN WITH YOUR PHONE [URL][DOMAIN_NAME][PERSON_NAME] Landscape Design a…" at bounding box center [616, 733] width 1232 height 999
click at [590, 244] on div at bounding box center [616, 230] width 78 height 27
click at [594, 225] on span "Go to slide 2" at bounding box center [594, 223] width 6 height 6
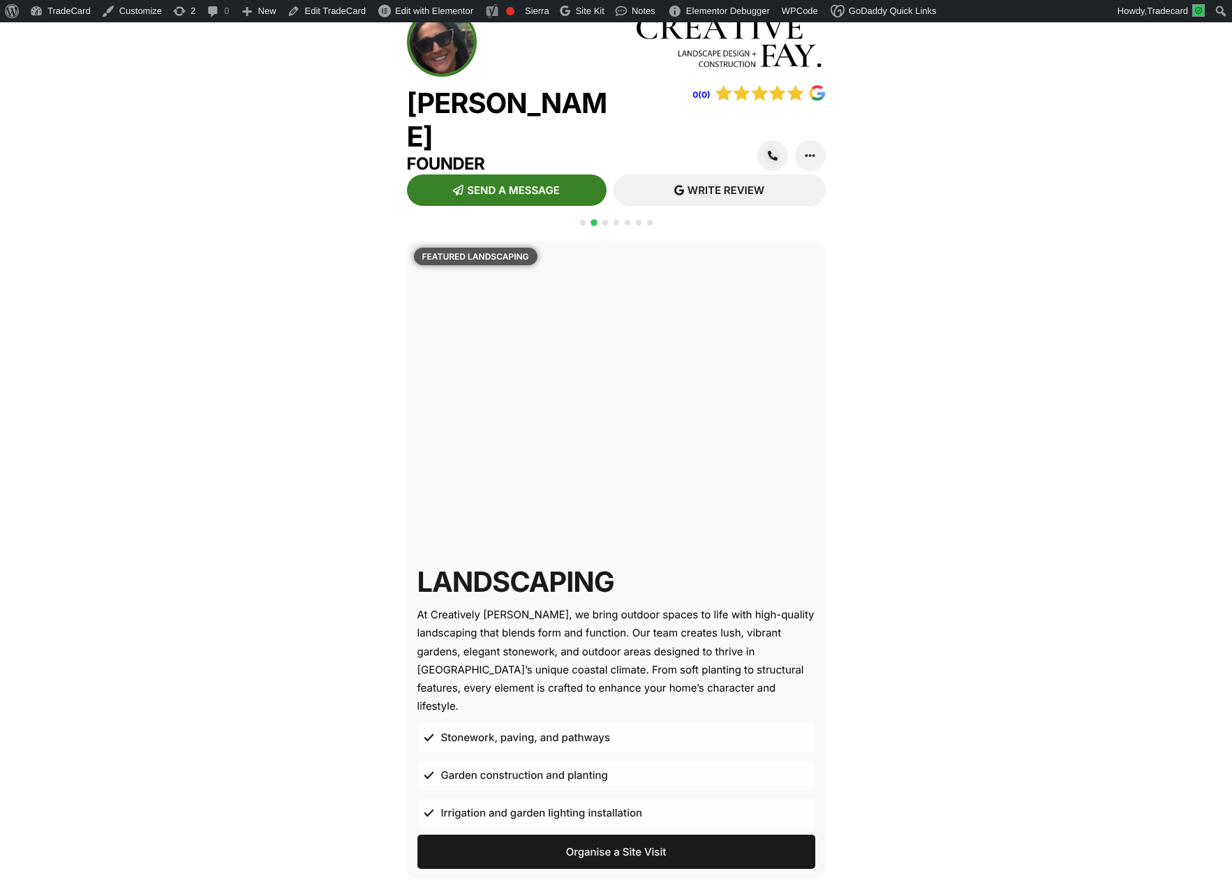
click at [602, 225] on span "Go to slide 3" at bounding box center [605, 223] width 6 height 6
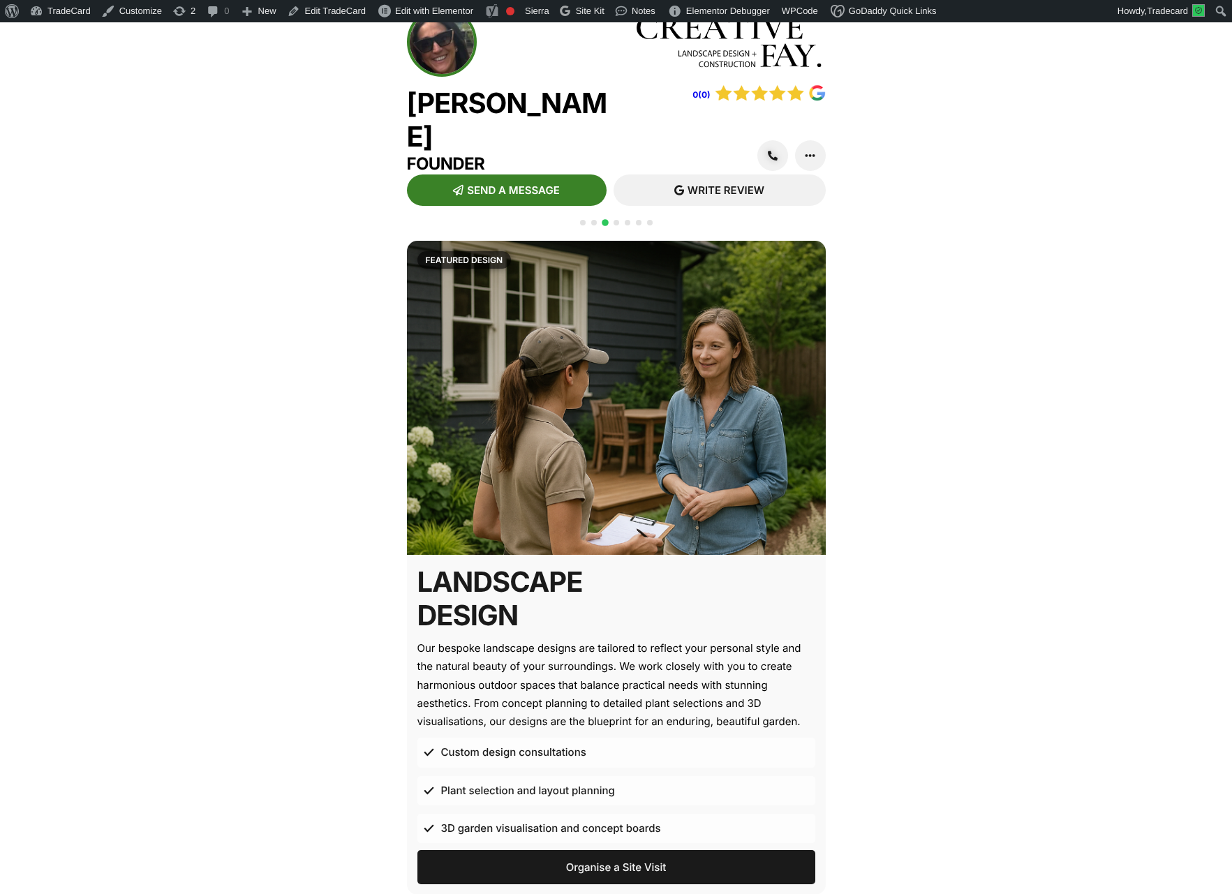
click at [611, 244] on div at bounding box center [616, 230] width 78 height 27
click at [616, 225] on span "Go to slide 4" at bounding box center [617, 223] width 6 height 6
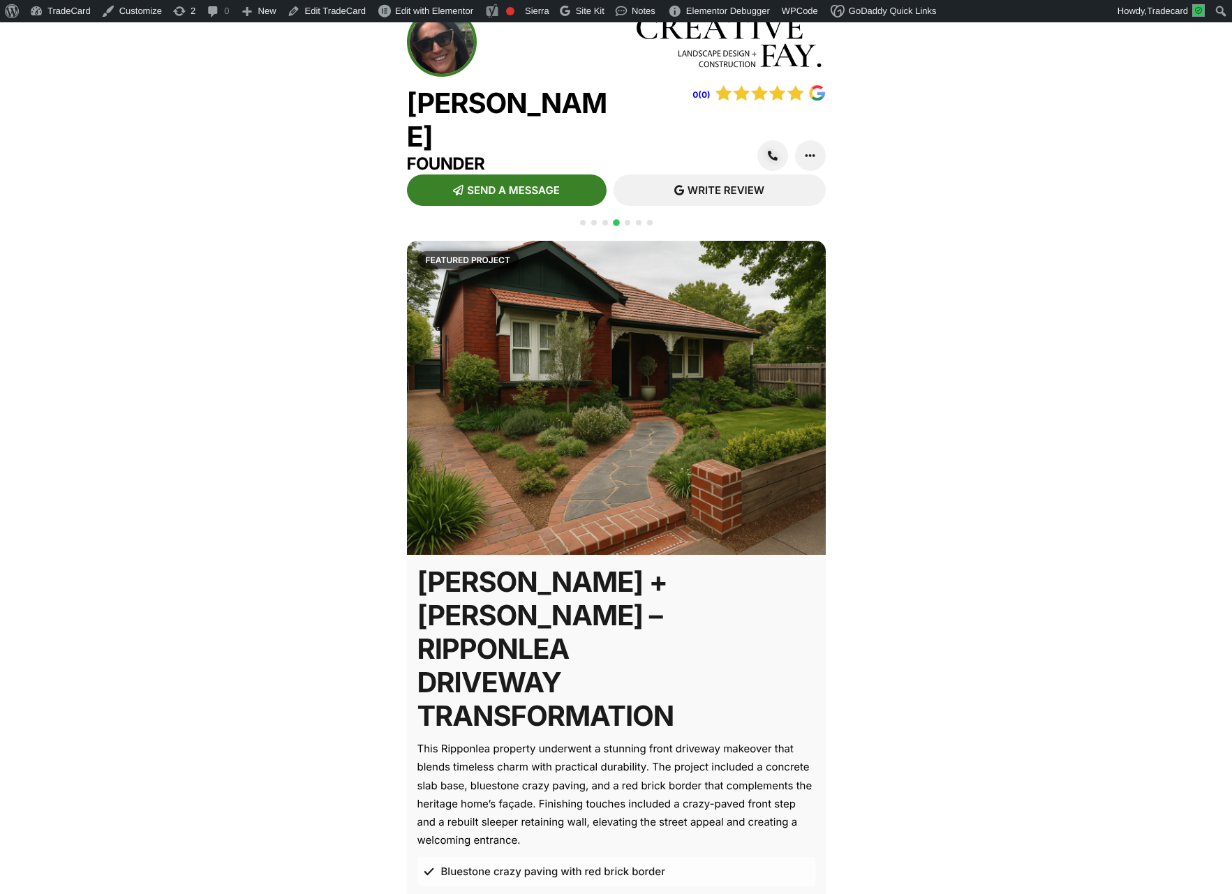
click at [627, 225] on span "Go to slide 5" at bounding box center [628, 223] width 6 height 6
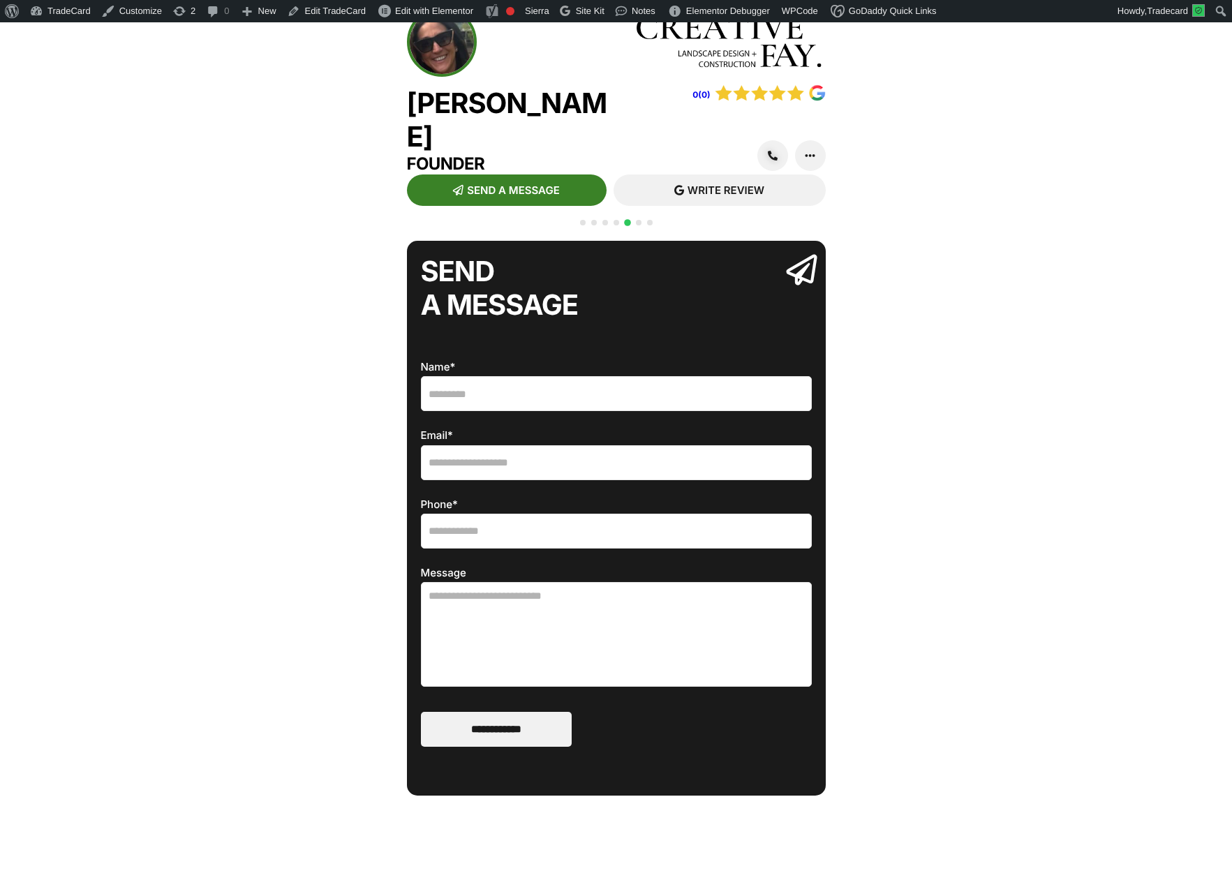
click at [594, 225] on span "Go to slide 2" at bounding box center [594, 223] width 6 height 6
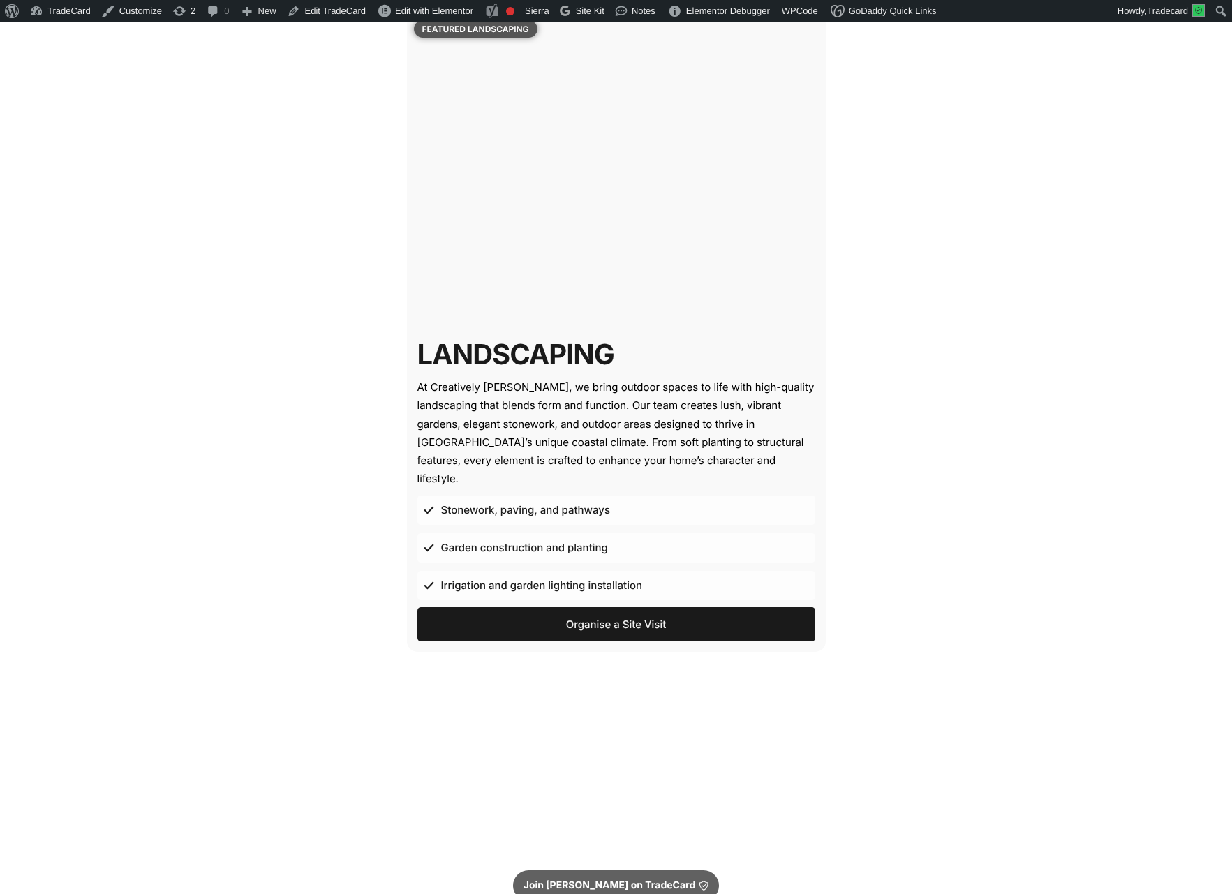
scroll to position [257, 0]
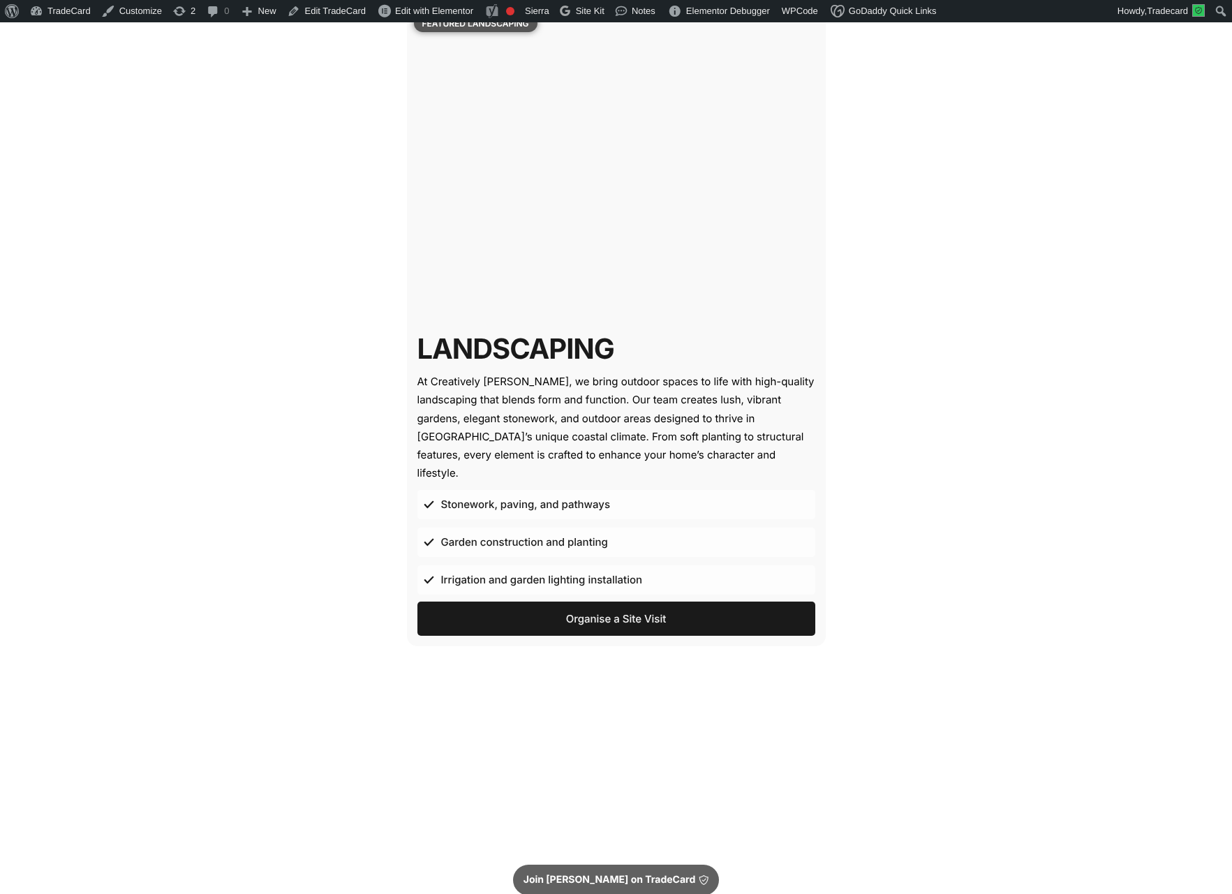
click at [463, 695] on div "Featured Landscaping Landscaping At Creatively Fay, we bring outdoor spaces to …" at bounding box center [616, 394] width 419 height 773
click at [607, 623] on span "Organise a Site Visit" at bounding box center [616, 619] width 101 height 10
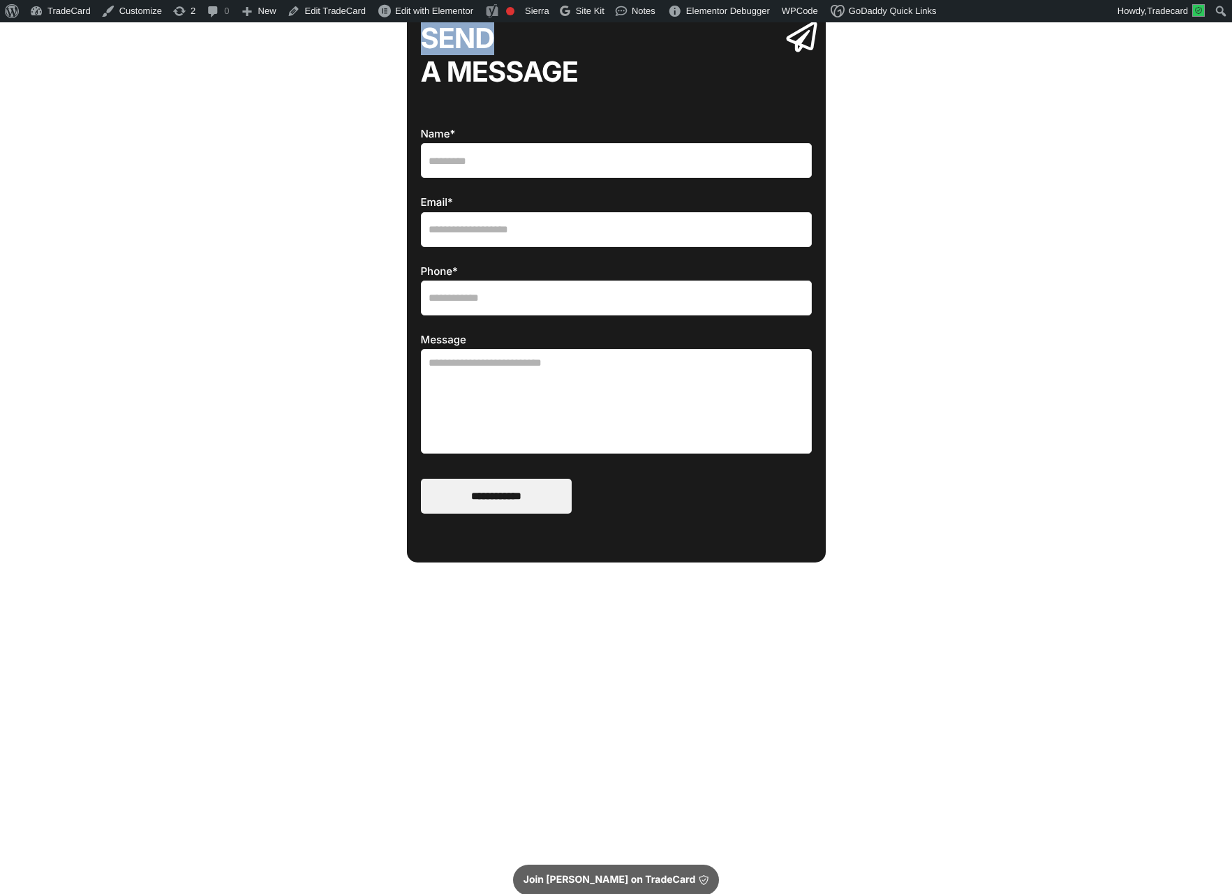
click at [607, 623] on div "QR CODE SCAN WITH YOUR PHONE [URL][DOMAIN_NAME][PERSON_NAME] Landscape Design a…" at bounding box center [616, 419] width 419 height 822
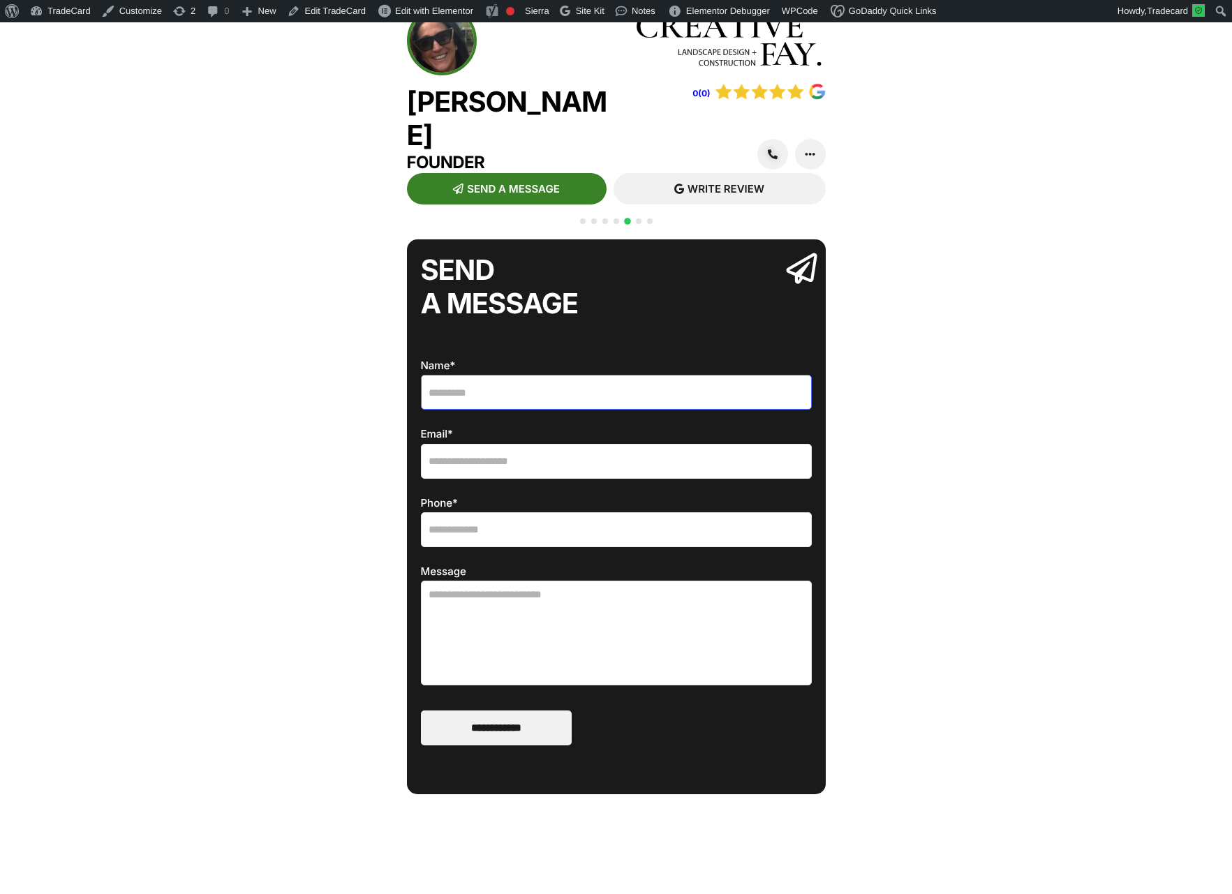
scroll to position [24, 0]
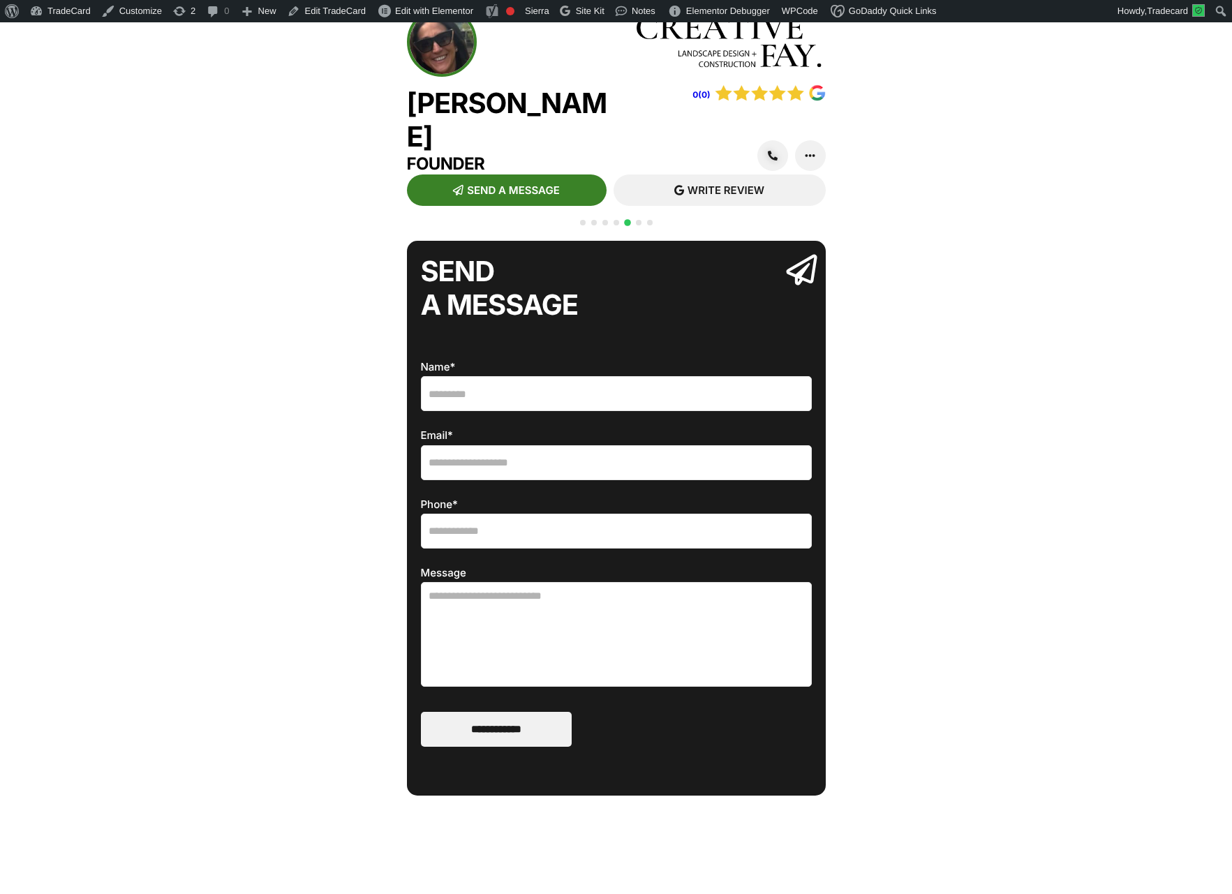
click at [581, 225] on span "Go to slide 1" at bounding box center [583, 223] width 6 height 6
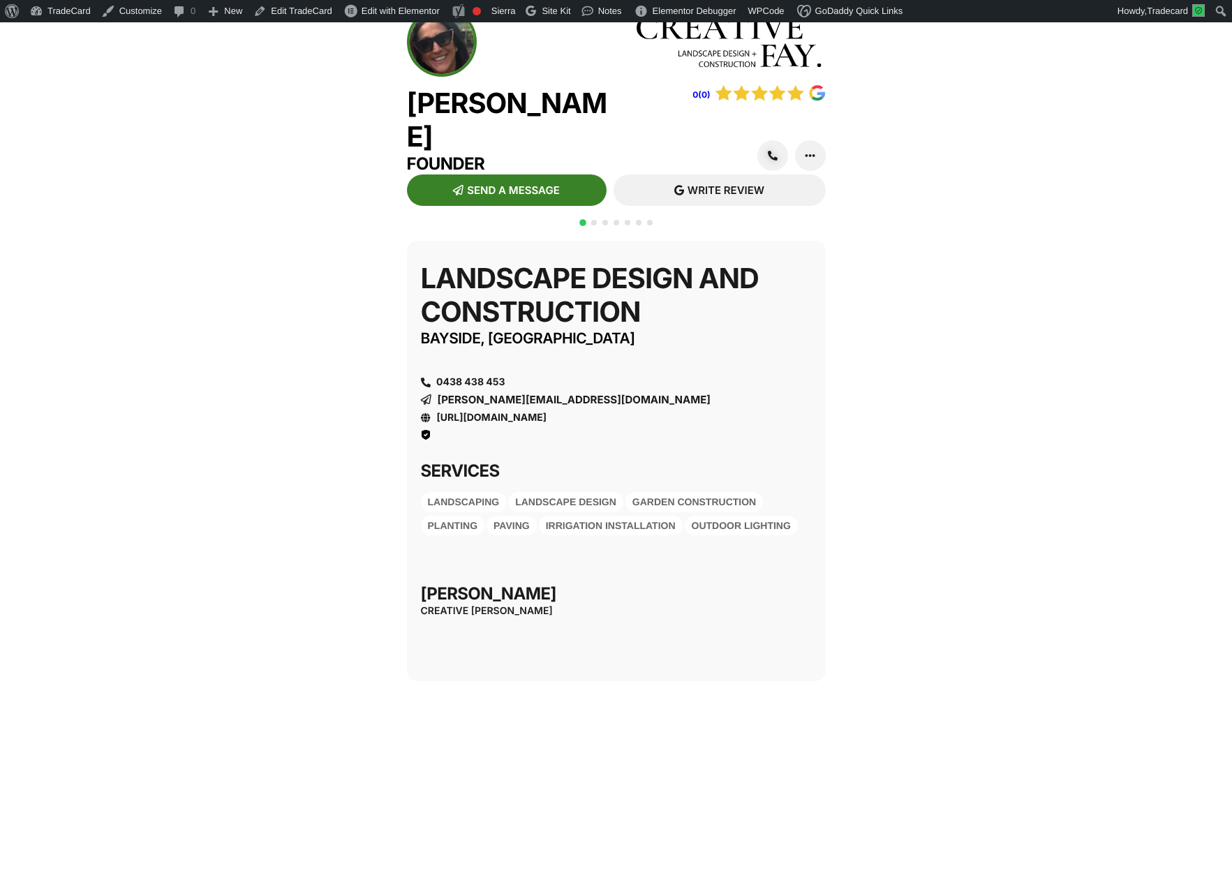
click at [976, 376] on div "QR CODE SCAN WITH YOUR PHONE [URL][DOMAIN_NAME][PERSON_NAME] Landscape Design a…" at bounding box center [616, 745] width 1232 height 1023
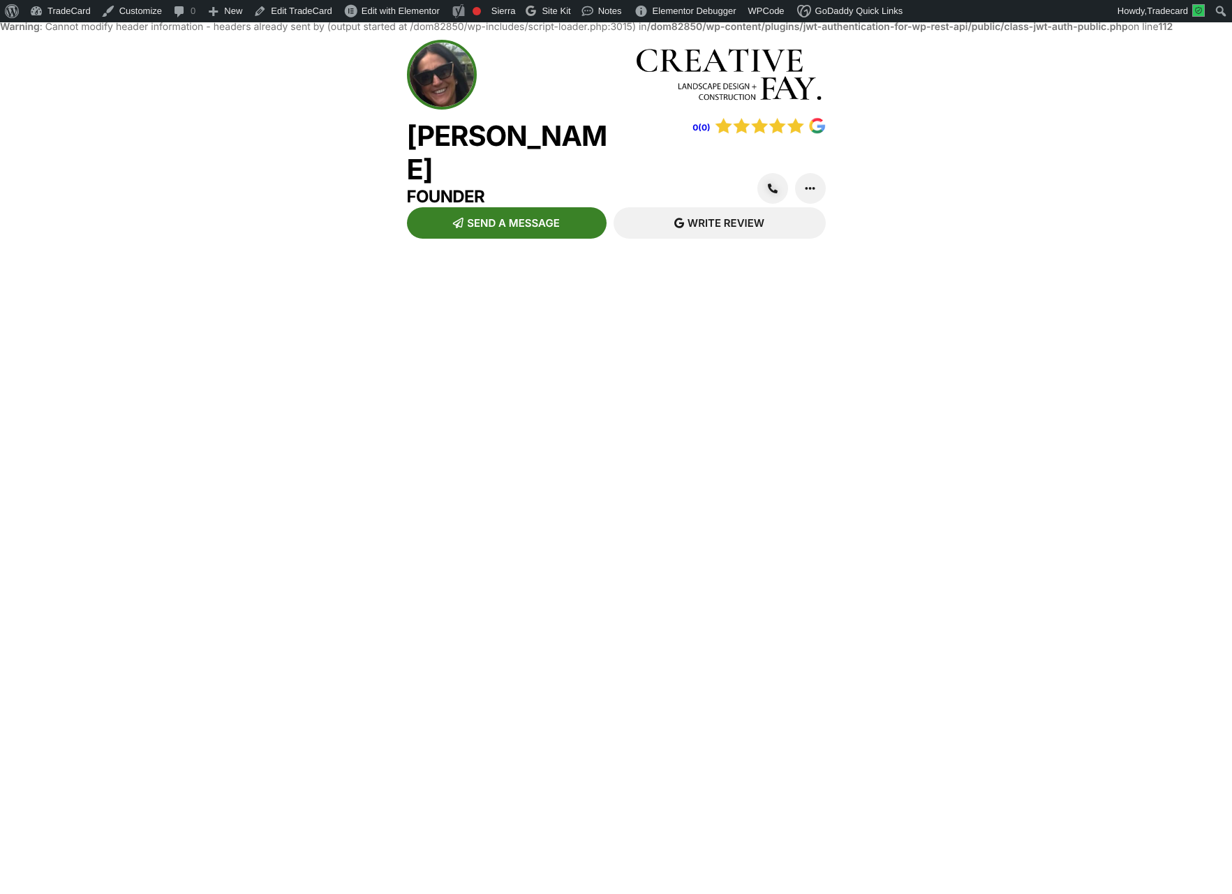
scroll to position [24, 0]
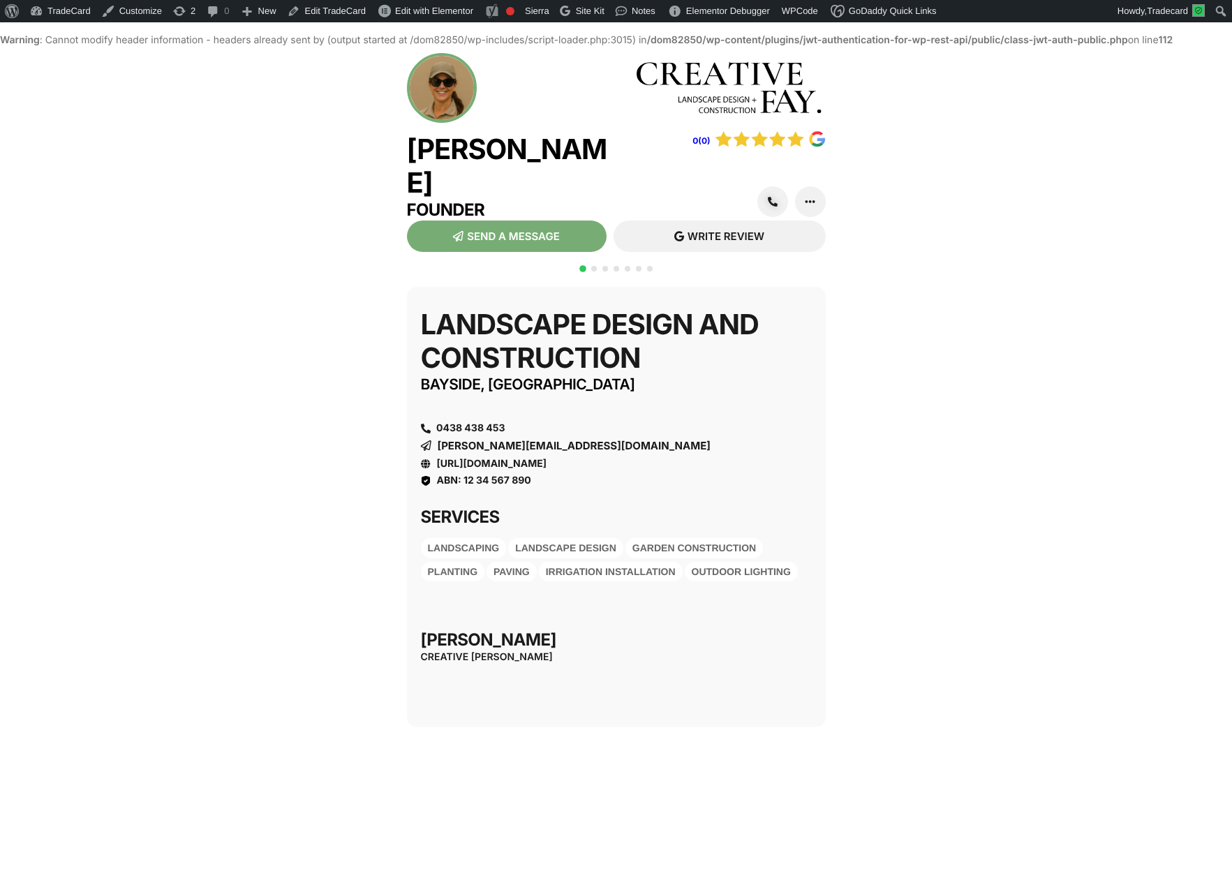
scroll to position [24, 0]
